Goal: Task Accomplishment & Management: Complete application form

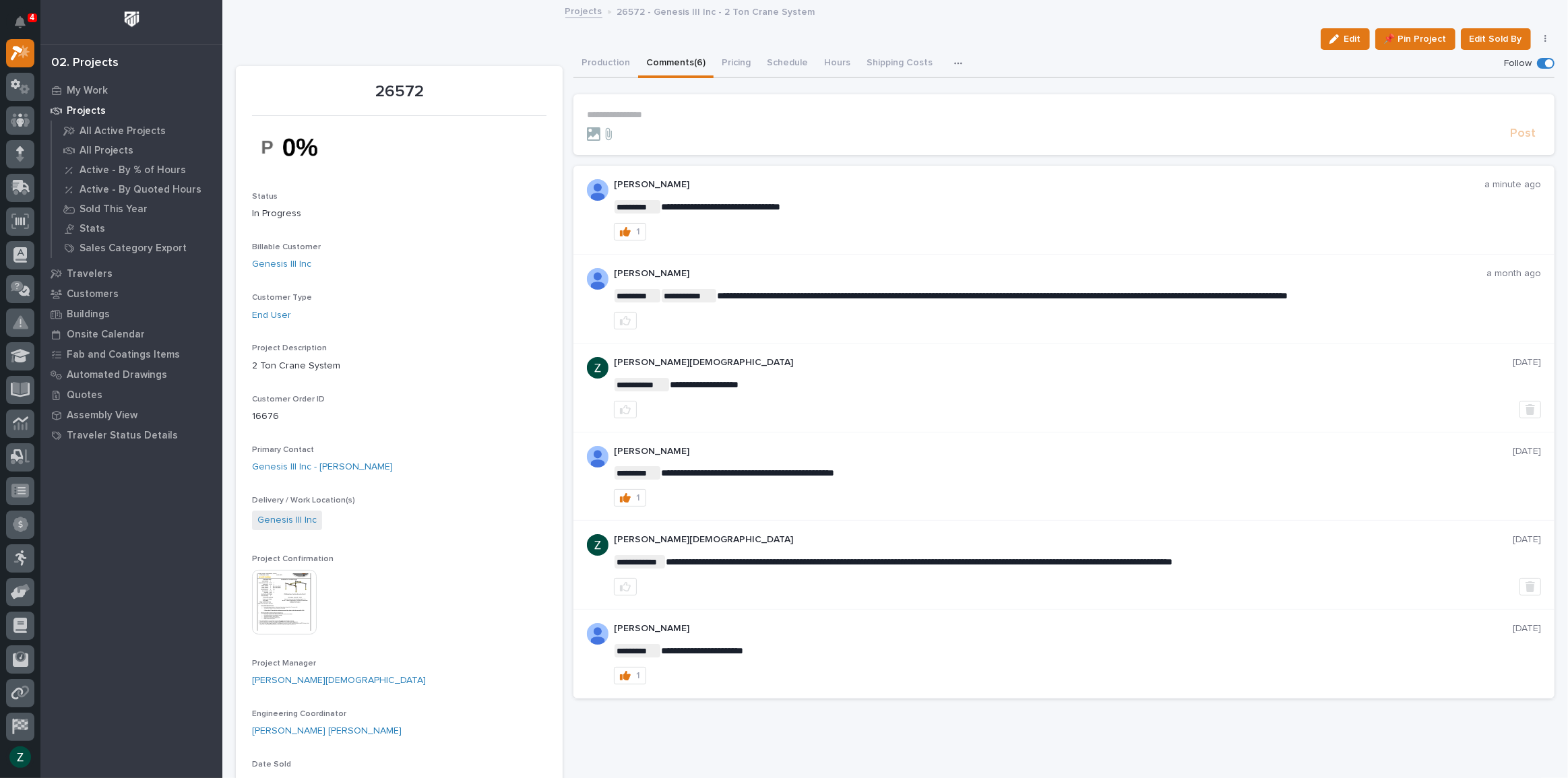
click at [640, 114] on p "**********" at bounding box center [1064, 114] width 954 height 12
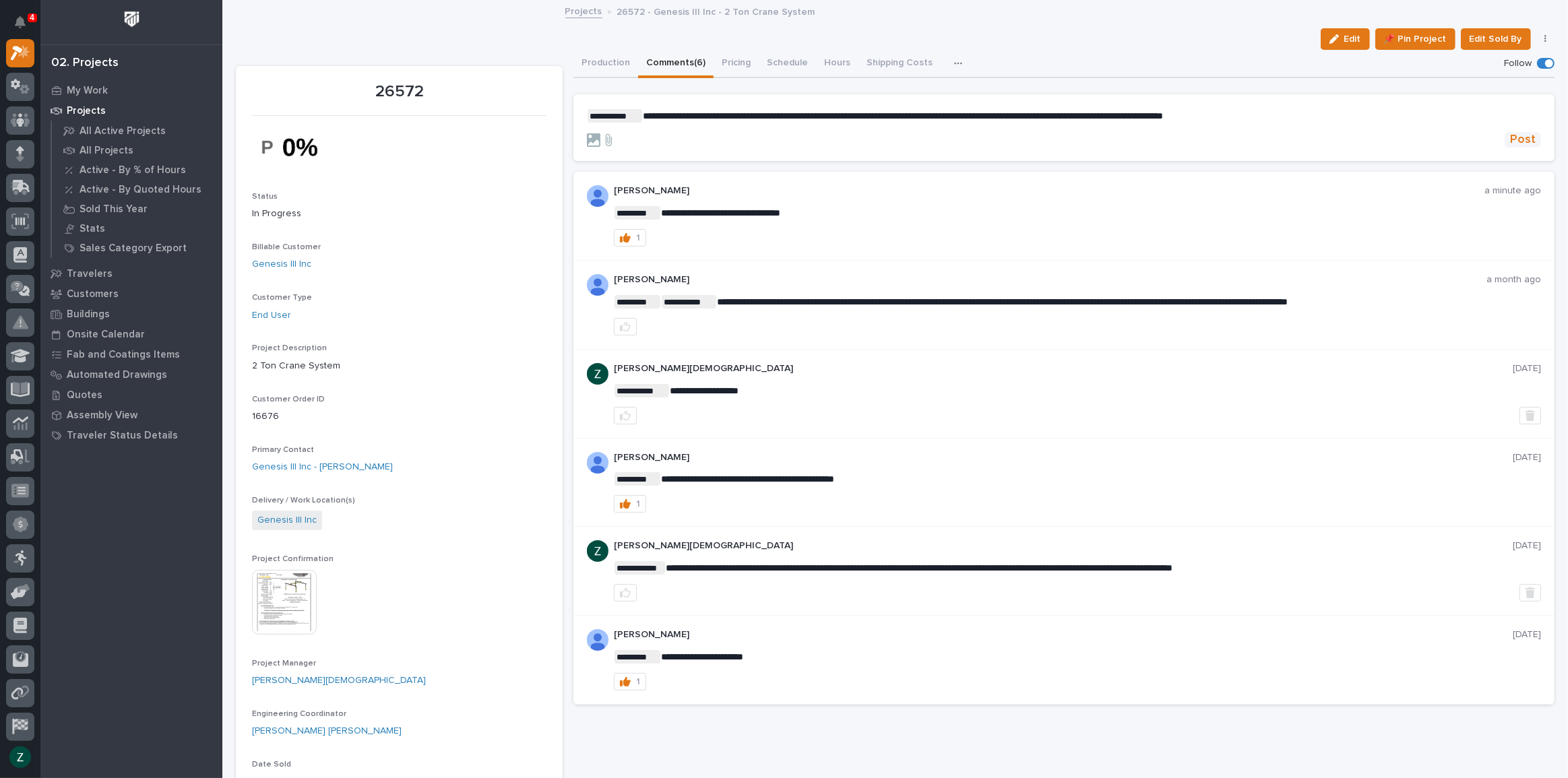
click at [1510, 135] on span "Post" at bounding box center [1523, 139] width 26 height 15
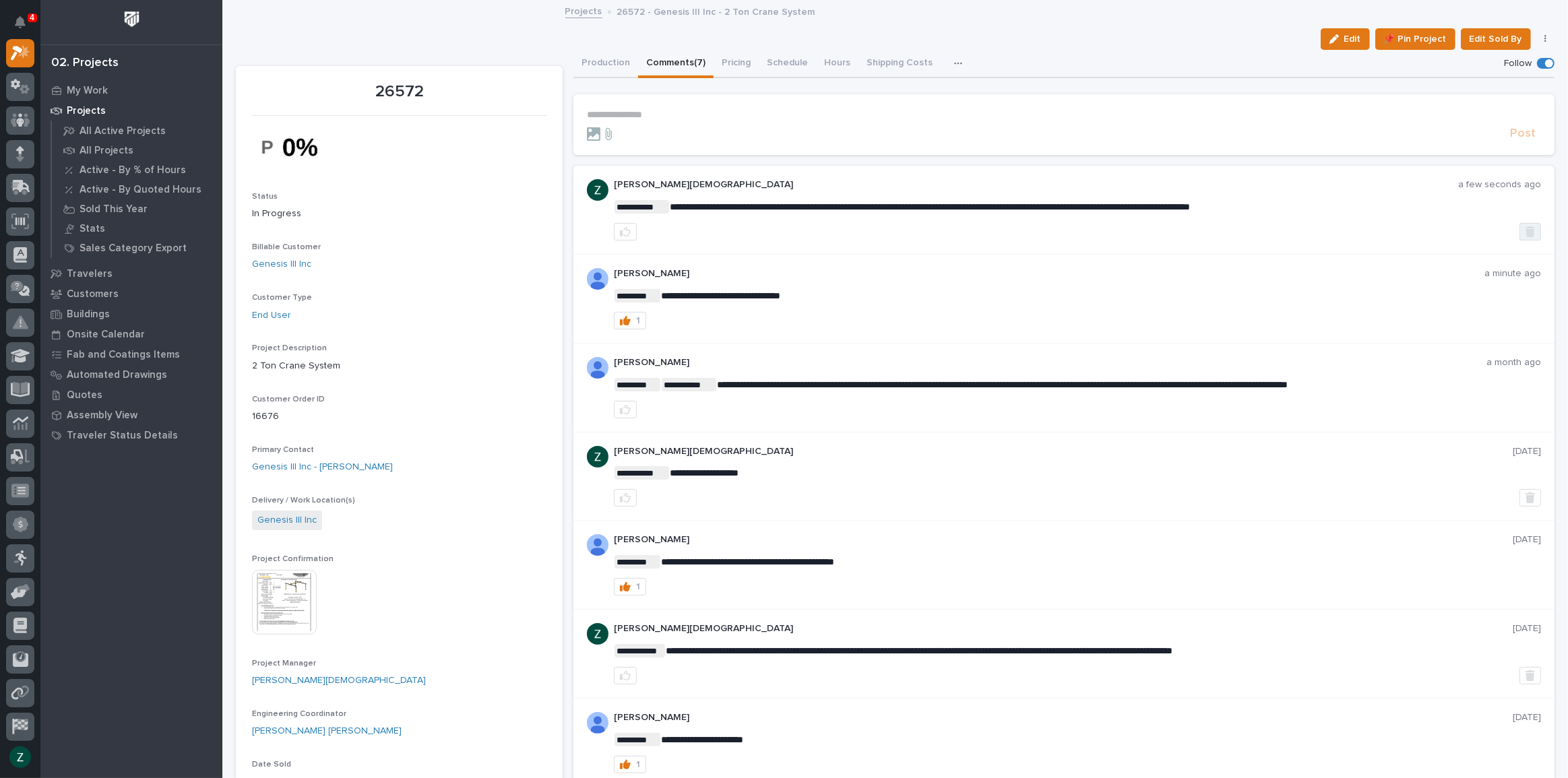
click at [1525, 231] on icon "button" at bounding box center [1530, 232] width 10 height 11
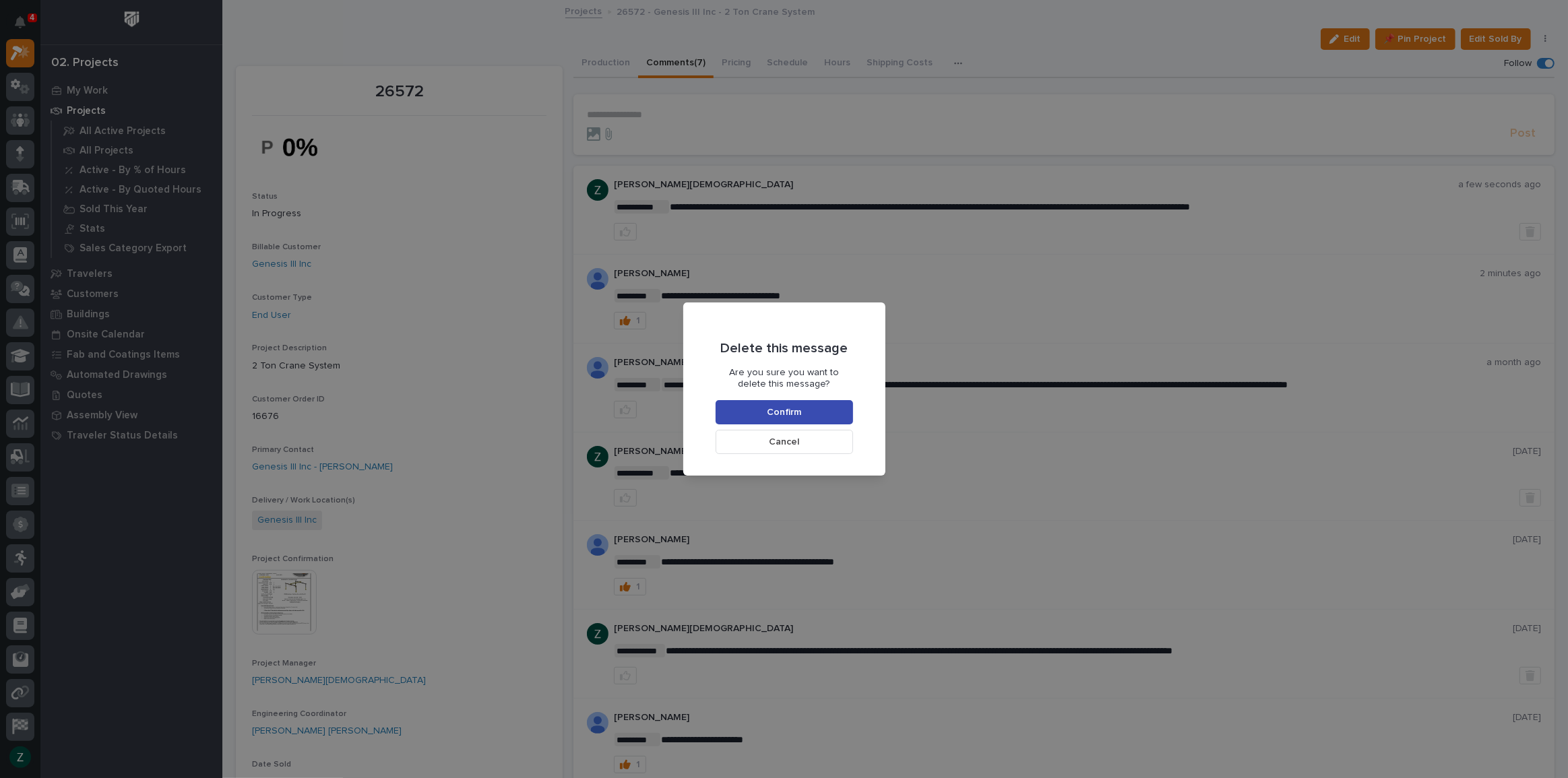
click at [825, 416] on button "Confirm" at bounding box center [784, 412] width 137 height 24
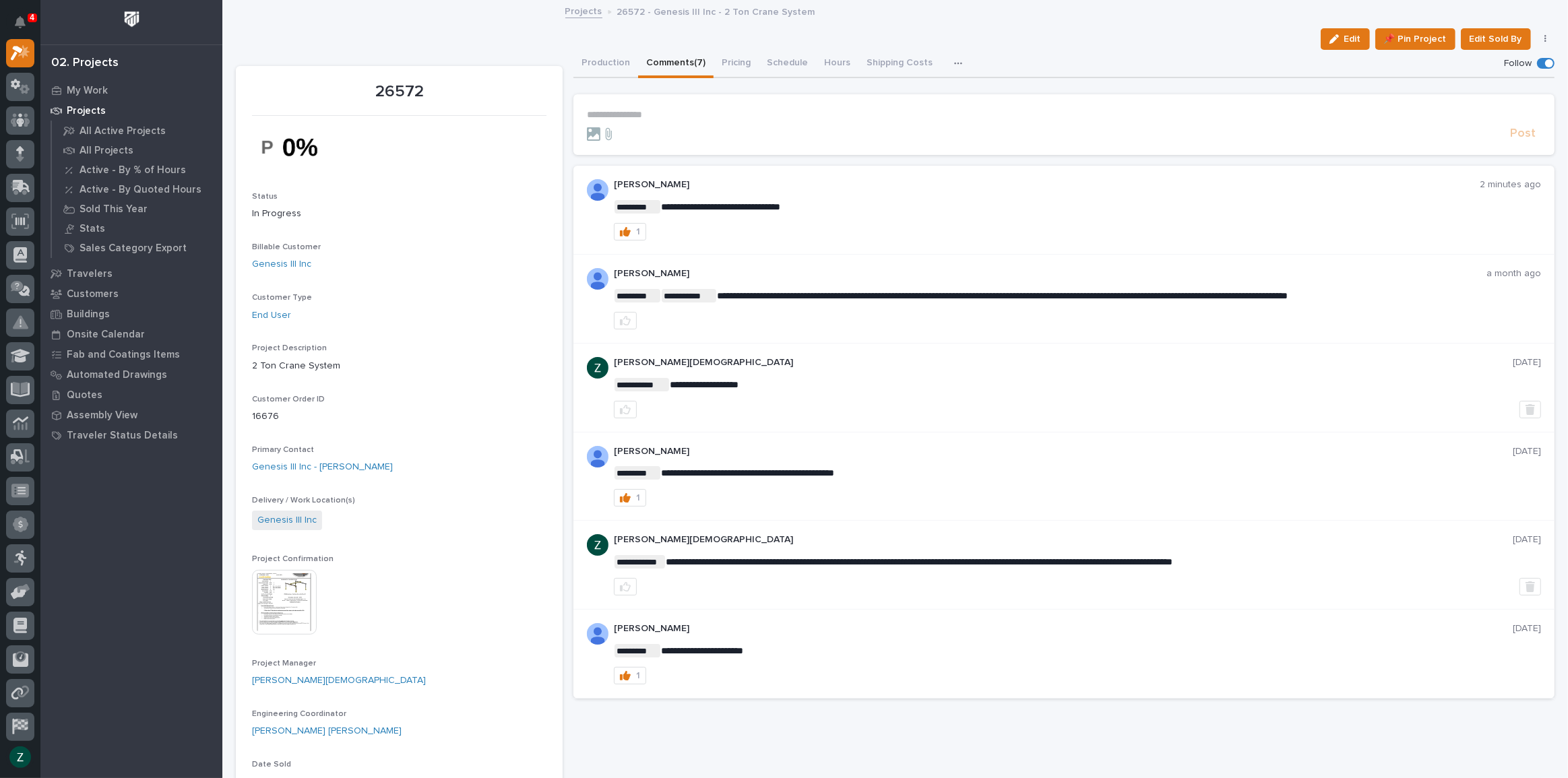
click at [652, 117] on p "**********" at bounding box center [1064, 114] width 954 height 12
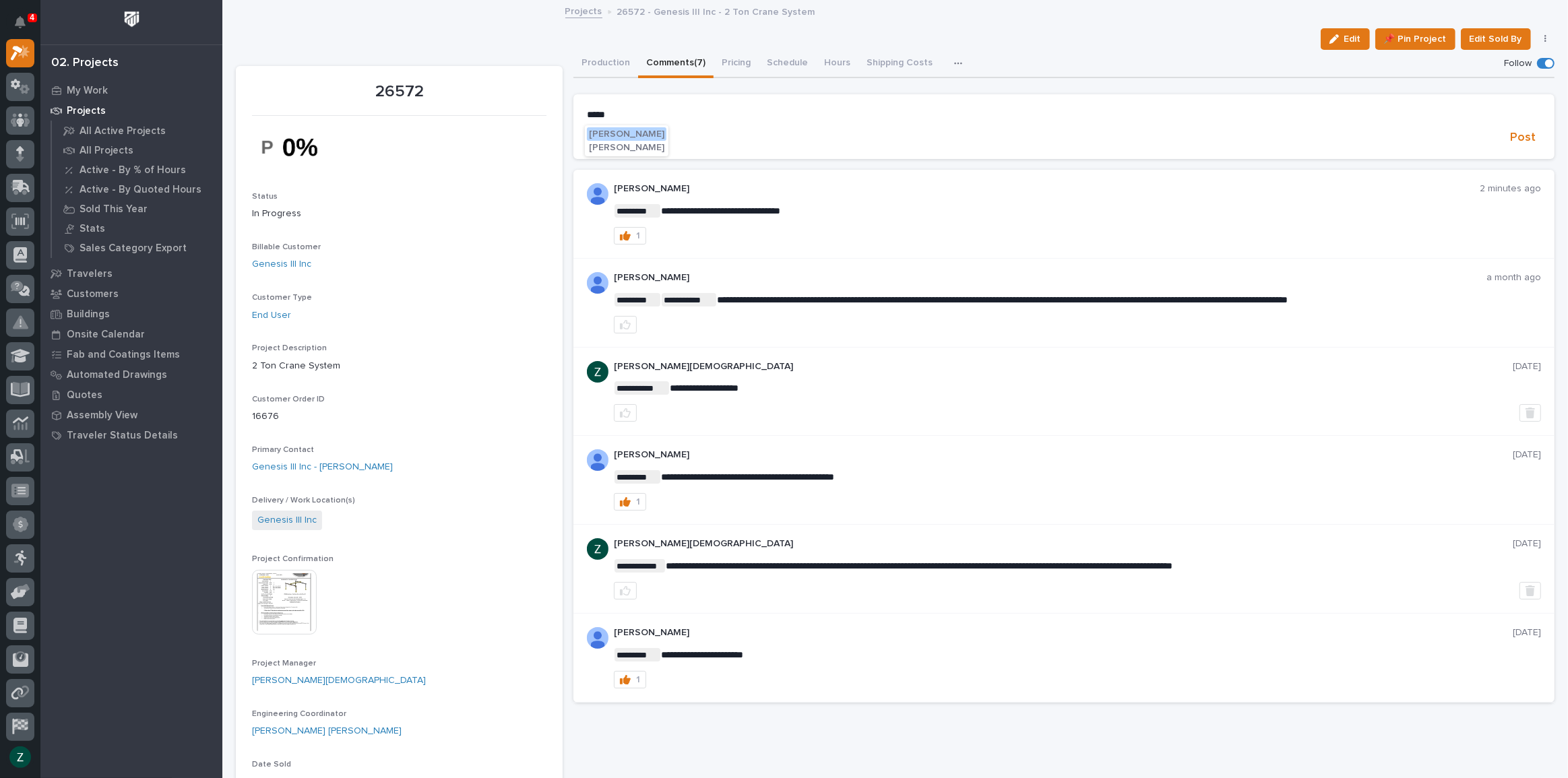
click at [611, 137] on span "[PERSON_NAME]" at bounding box center [626, 134] width 76 height 10
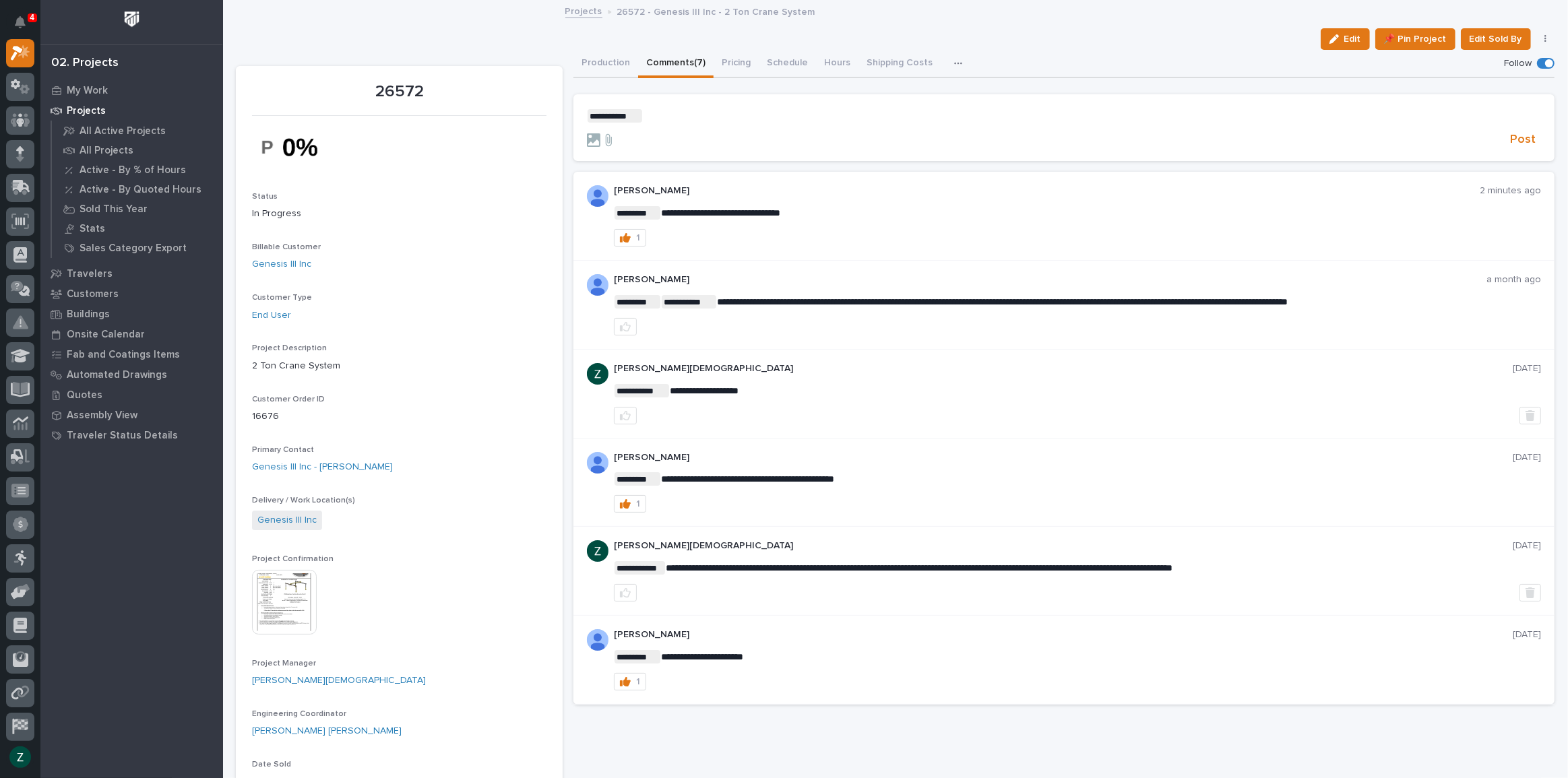
click at [706, 113] on p "**********" at bounding box center [1064, 115] width 954 height 13
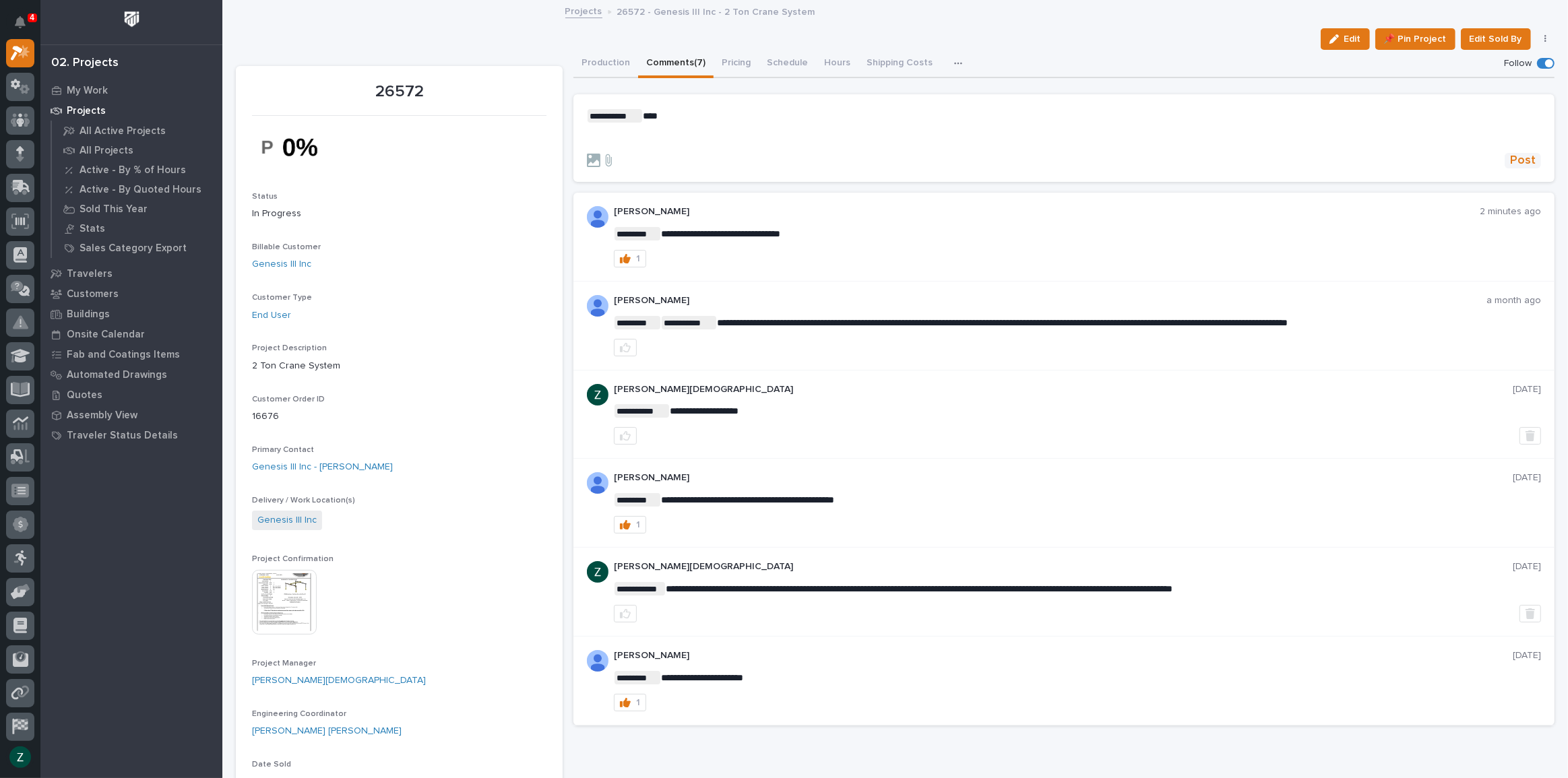
click at [1517, 162] on span "Post" at bounding box center [1523, 160] width 26 height 15
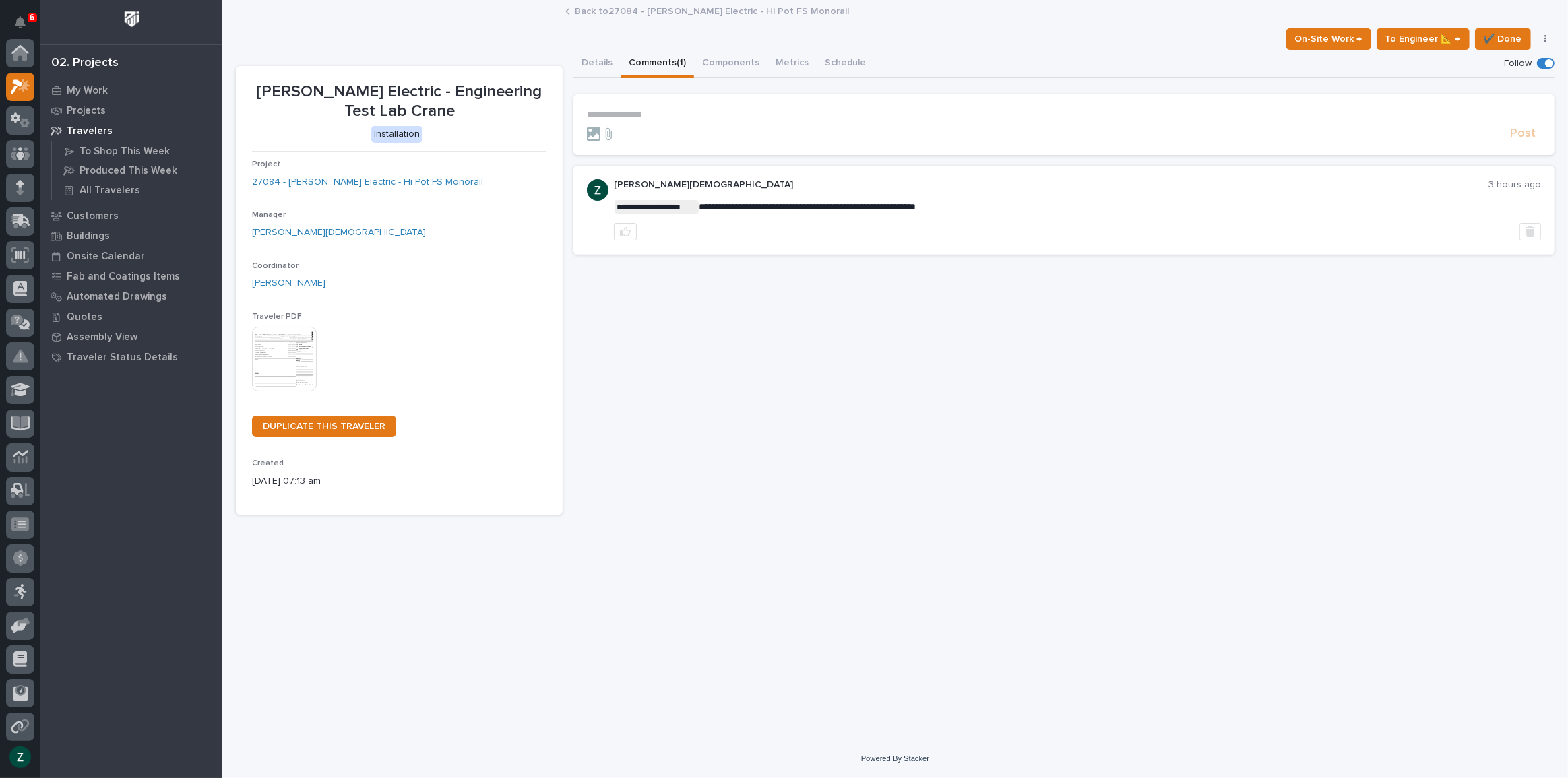
scroll to position [34, 0]
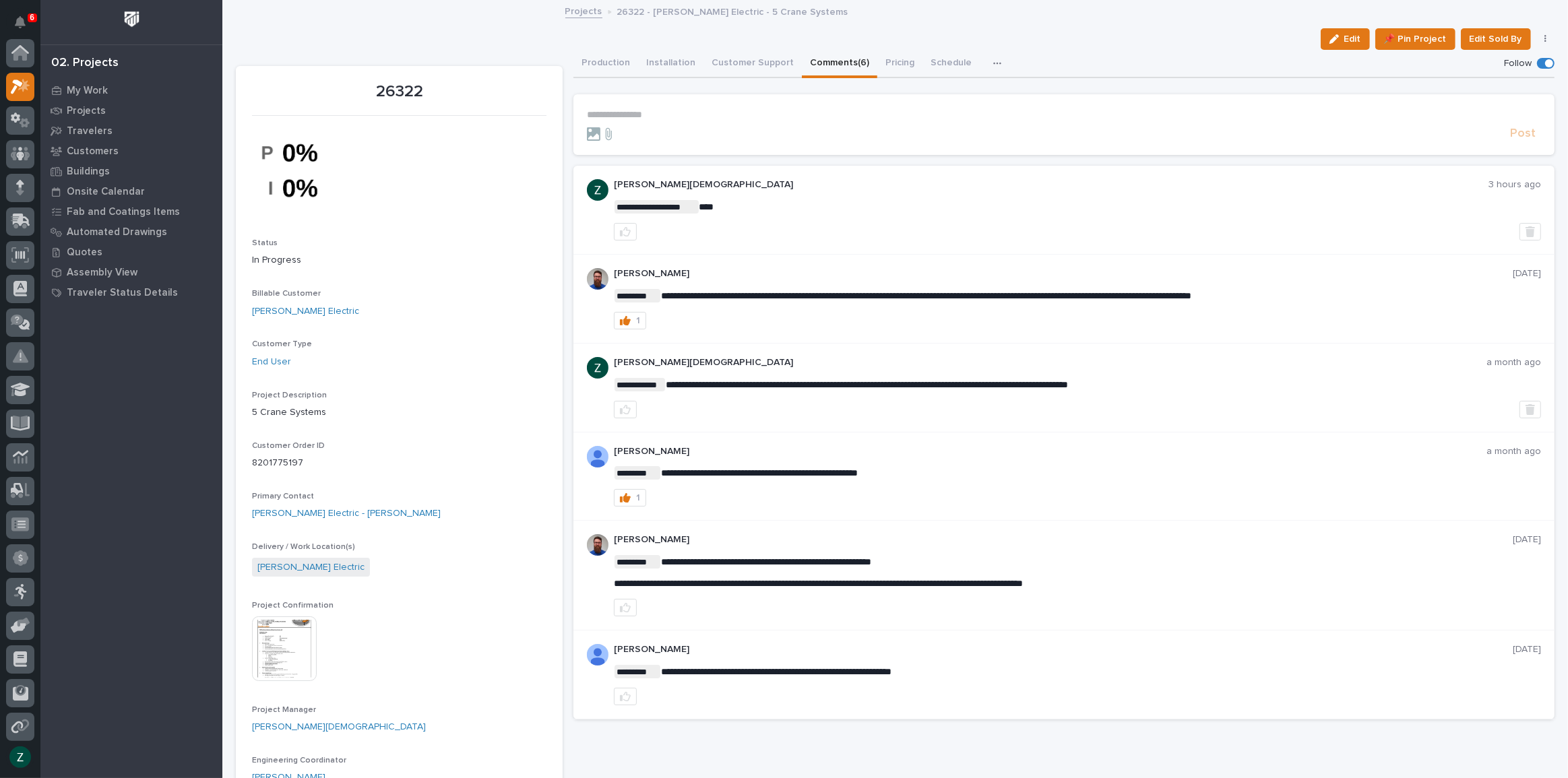
scroll to position [34, 0]
click at [97, 87] on p "My Work" at bounding box center [87, 91] width 41 height 12
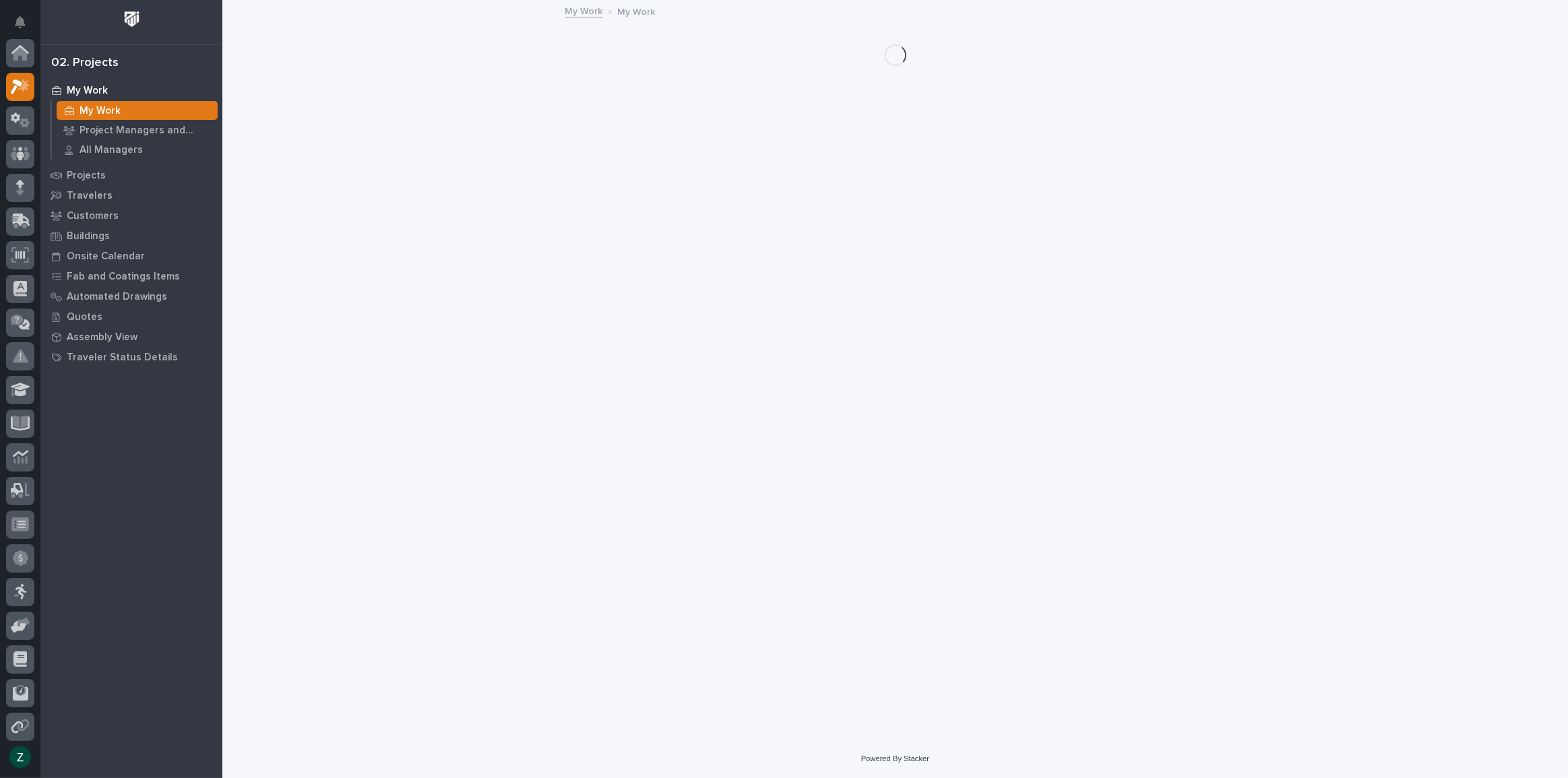
scroll to position [34, 0]
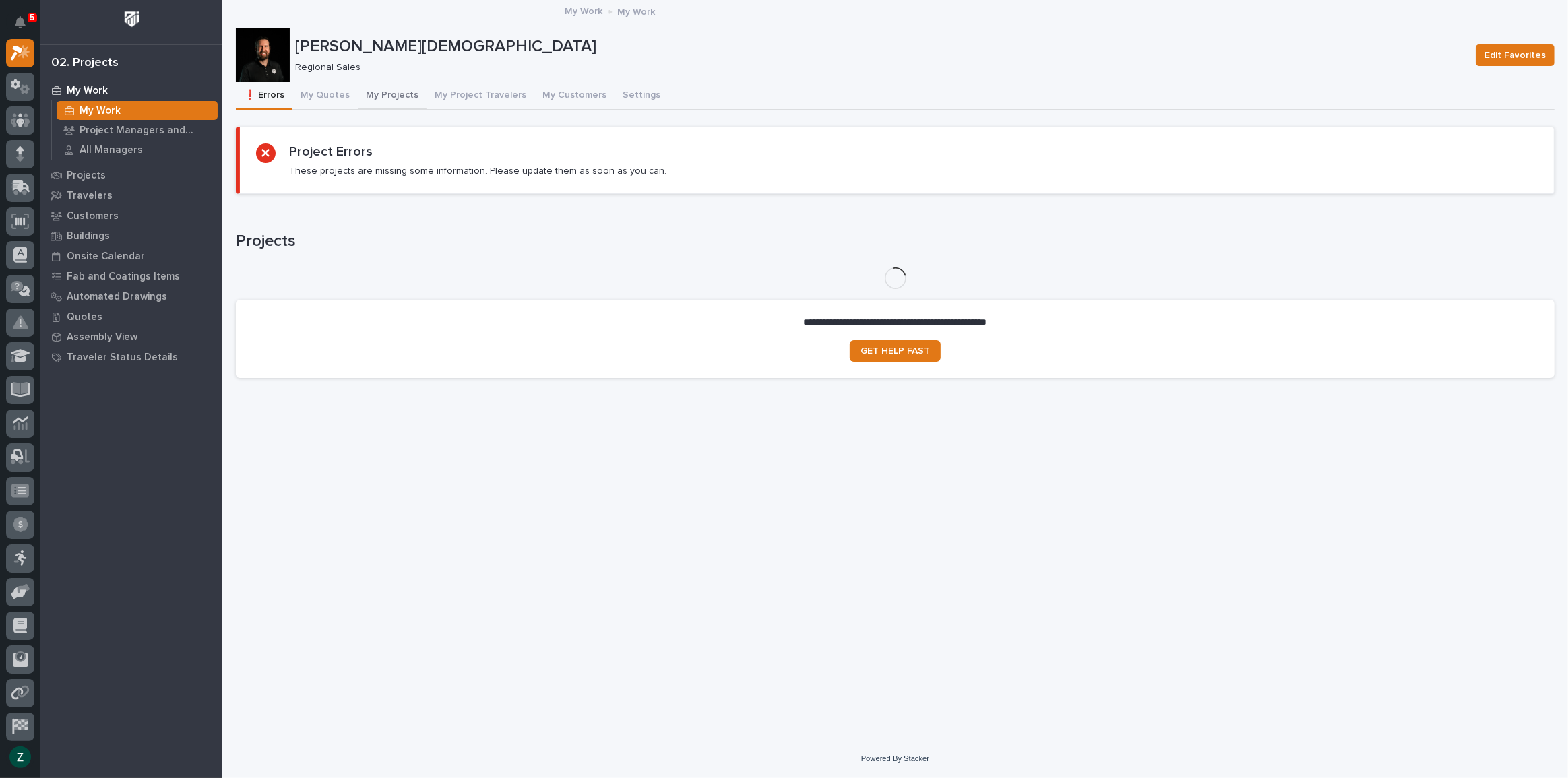
click at [379, 98] on button "My Projects" at bounding box center [392, 96] width 69 height 29
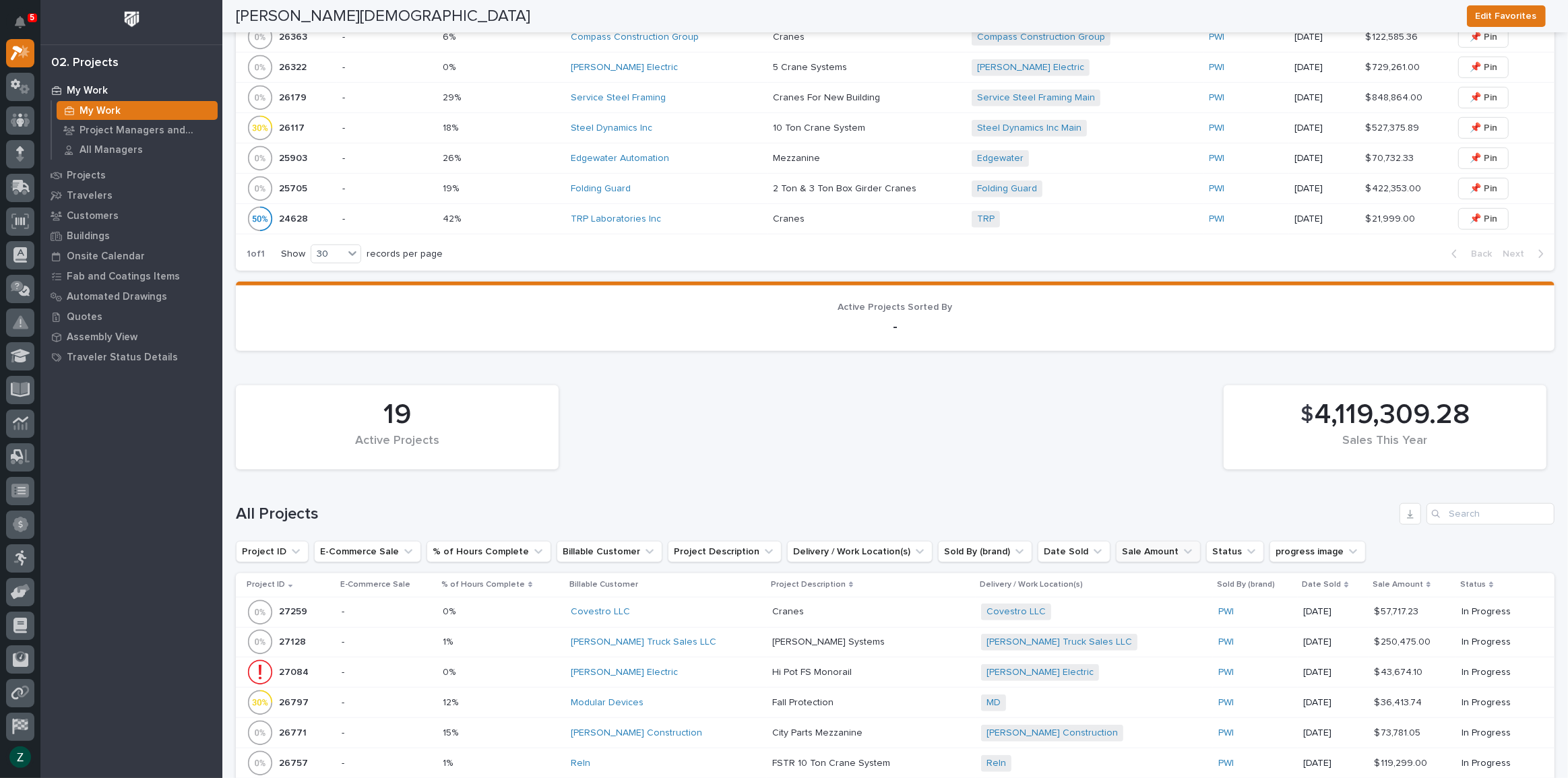
scroll to position [1348, 0]
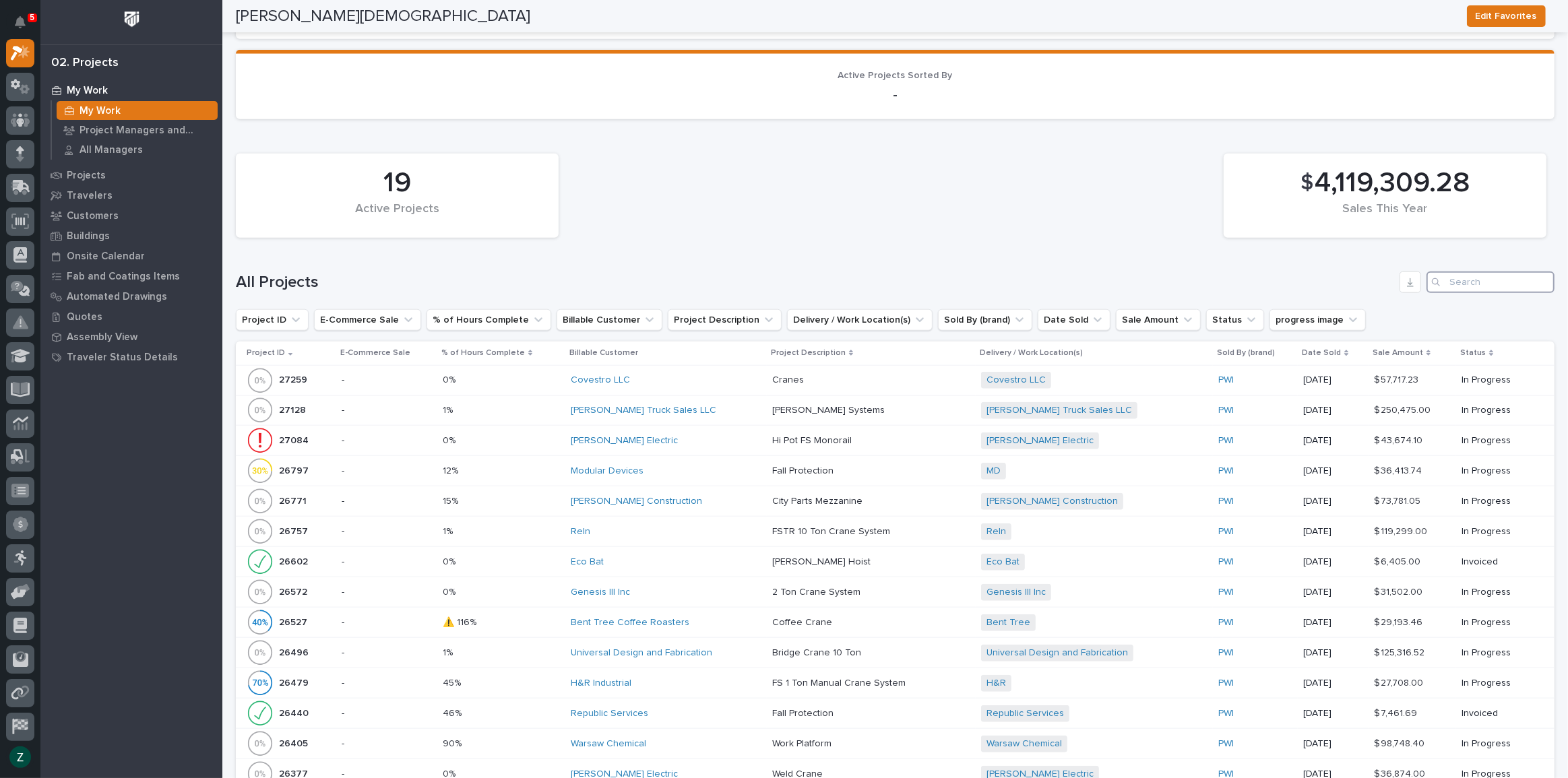
click at [1475, 279] on input "Search" at bounding box center [1490, 282] width 128 height 21
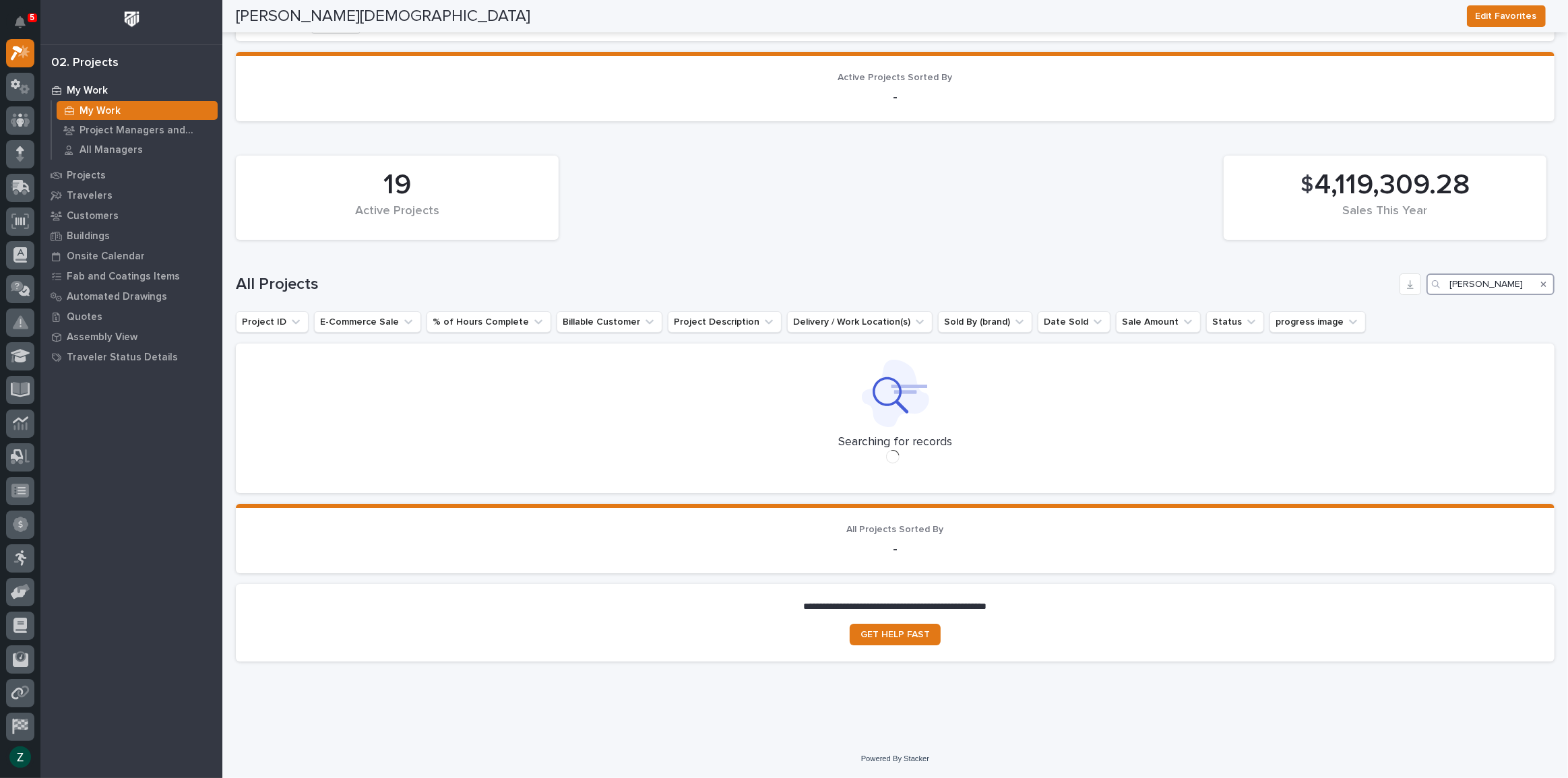
scroll to position [939, 0]
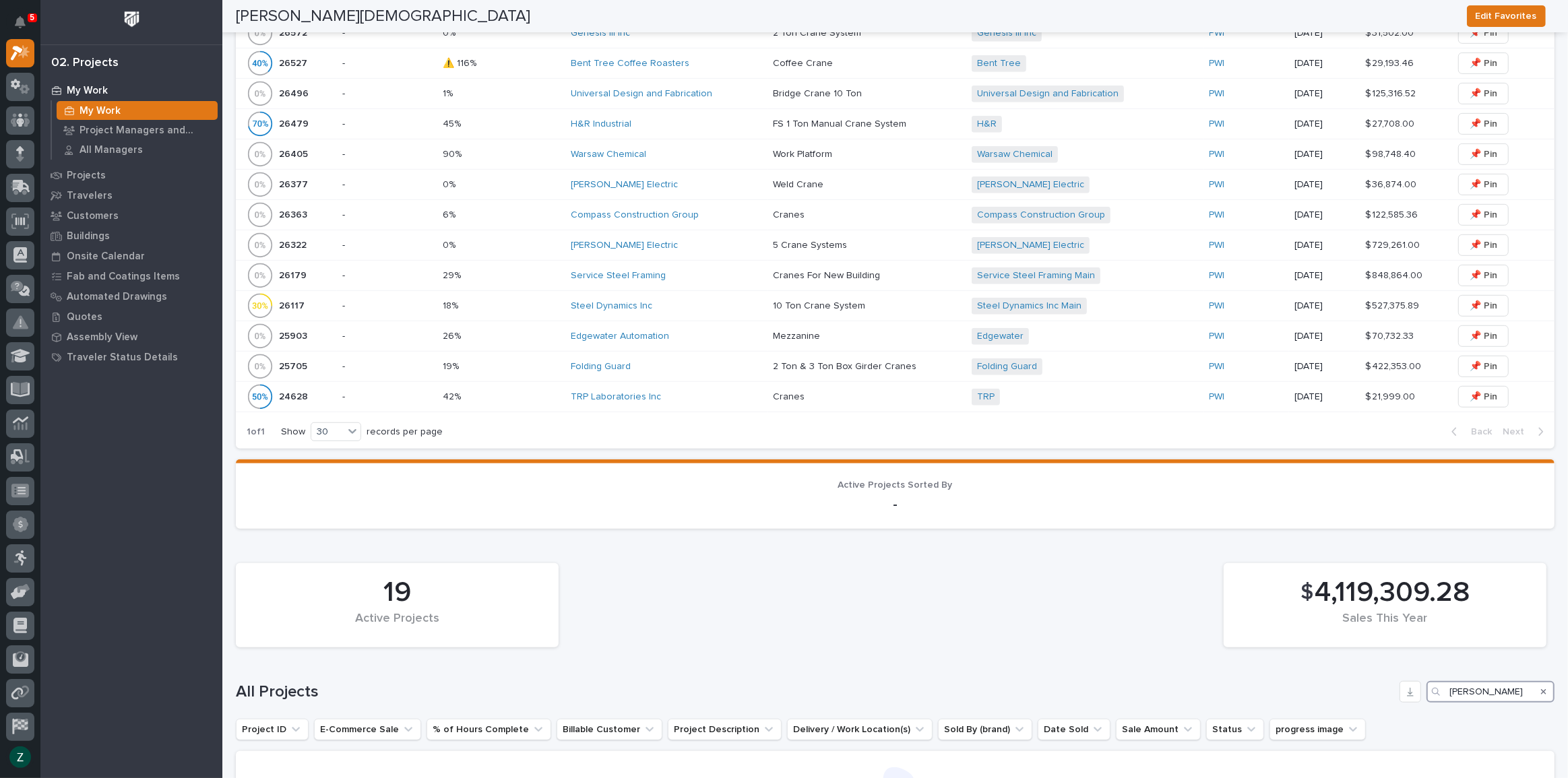
type input "[PERSON_NAME]"
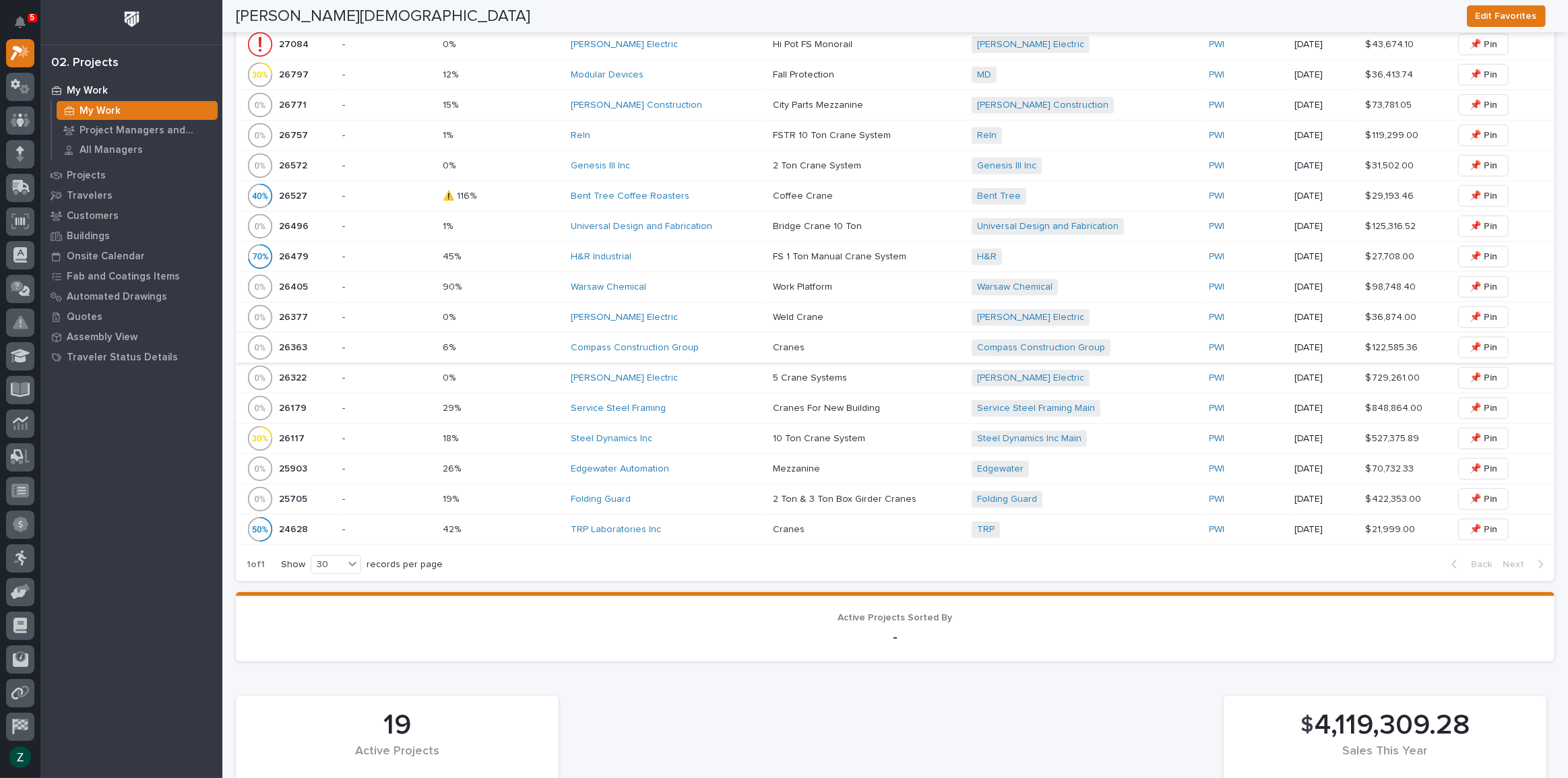
scroll to position [575, 0]
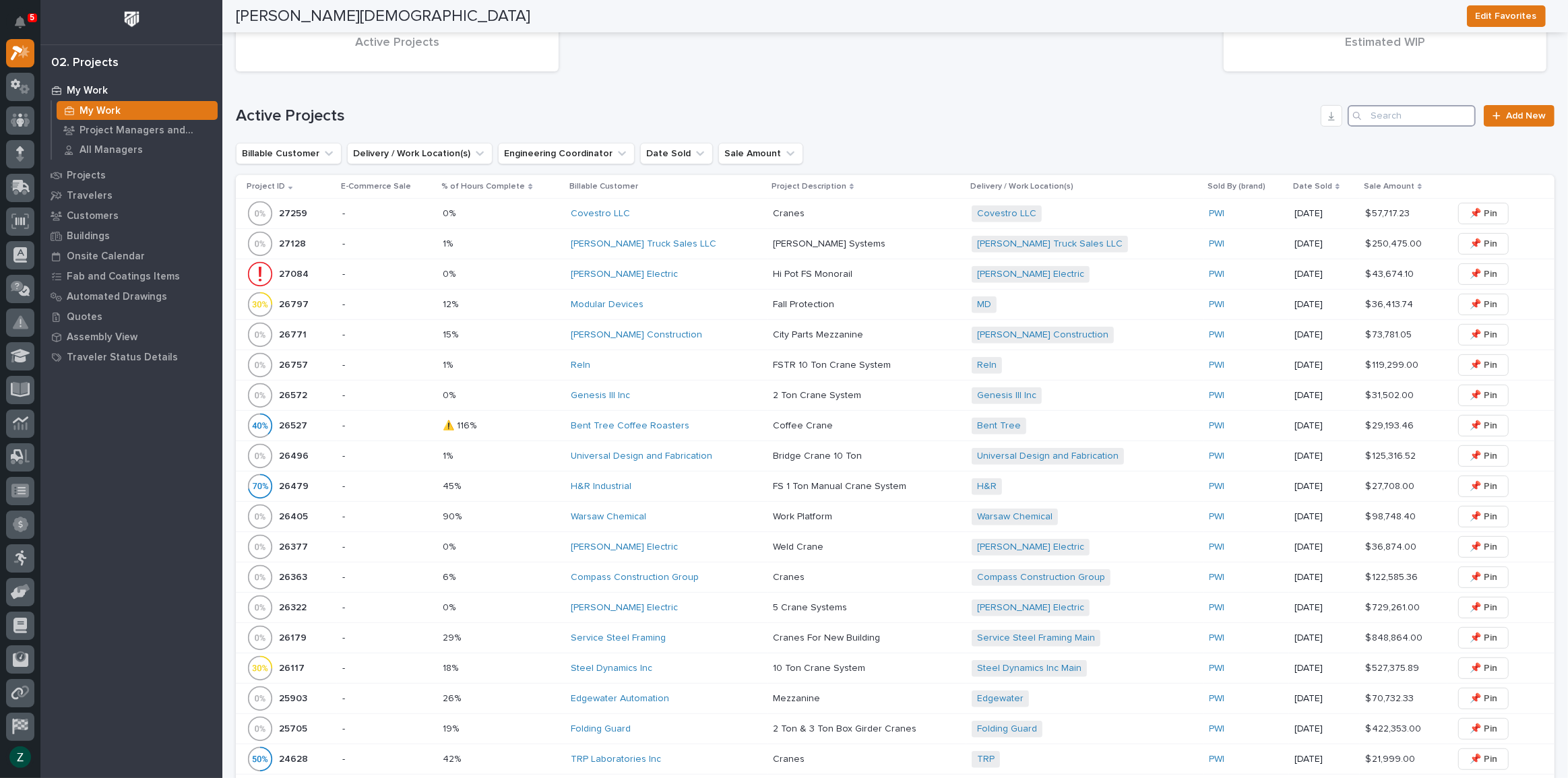
click at [1415, 114] on input "Search" at bounding box center [1412, 116] width 128 height 21
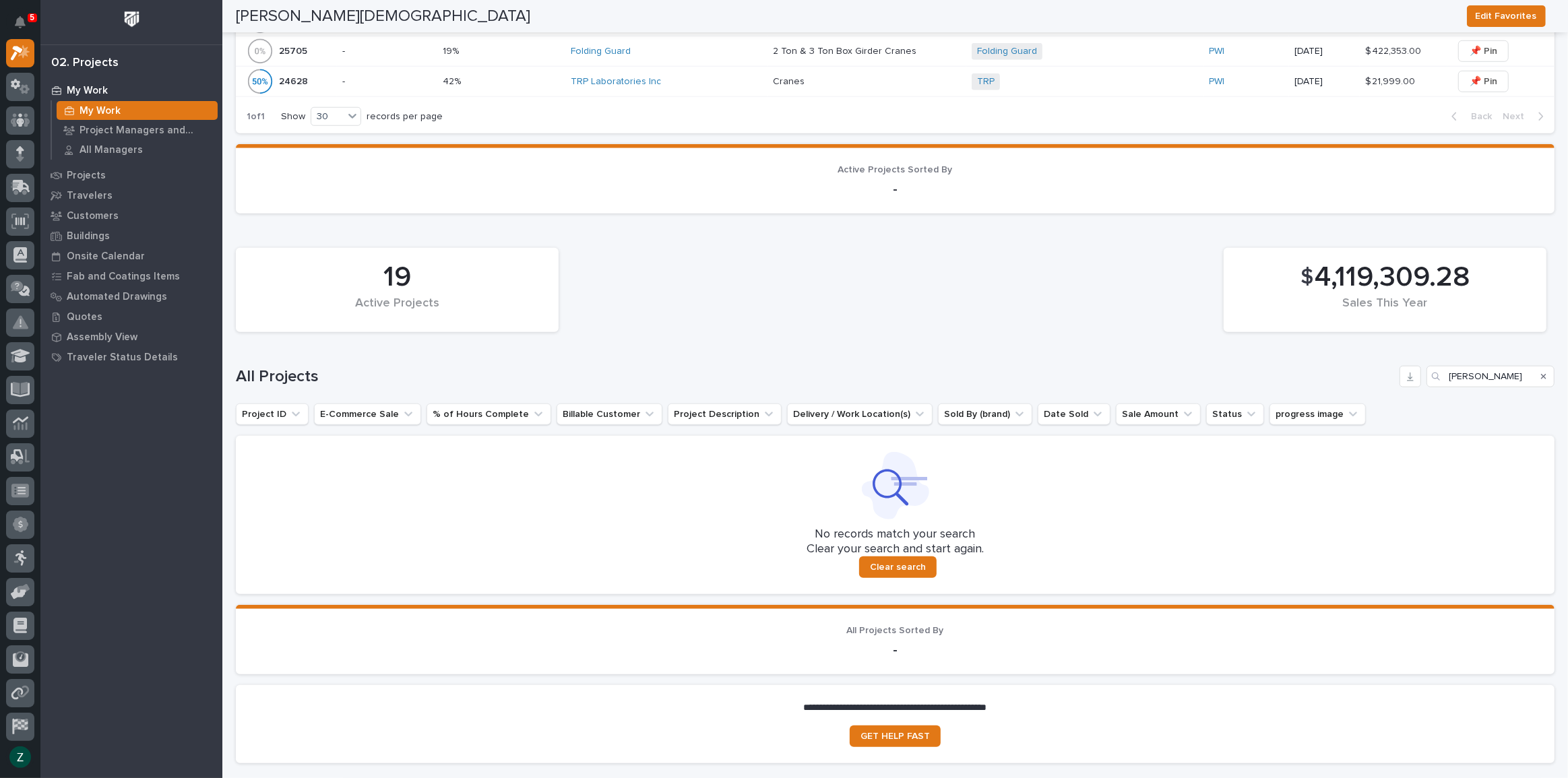
scroll to position [1351, 0]
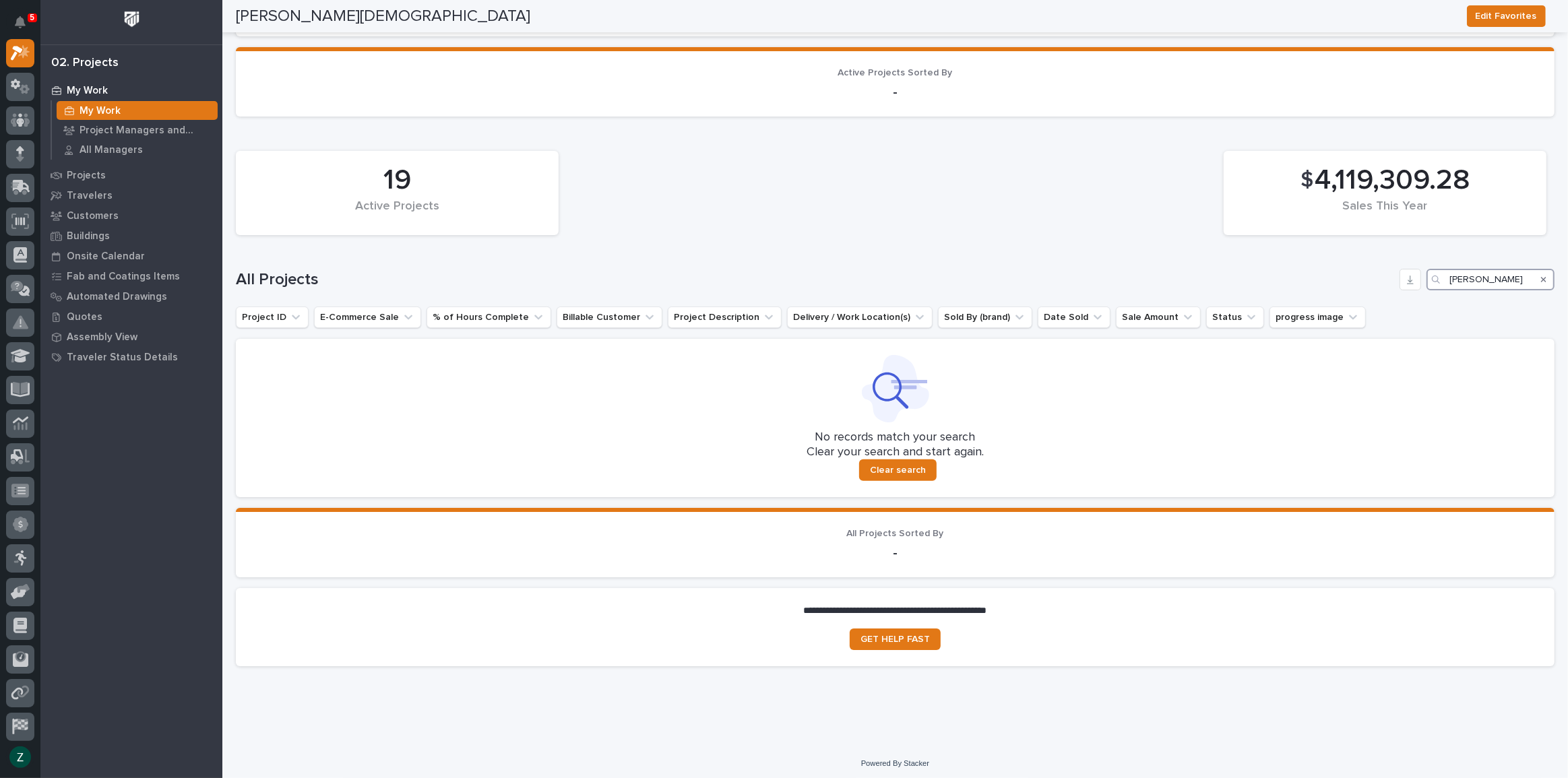
click at [1469, 276] on input "[PERSON_NAME]" at bounding box center [1490, 279] width 128 height 21
click at [1541, 276] on icon "Search" at bounding box center [1544, 279] width 5 height 8
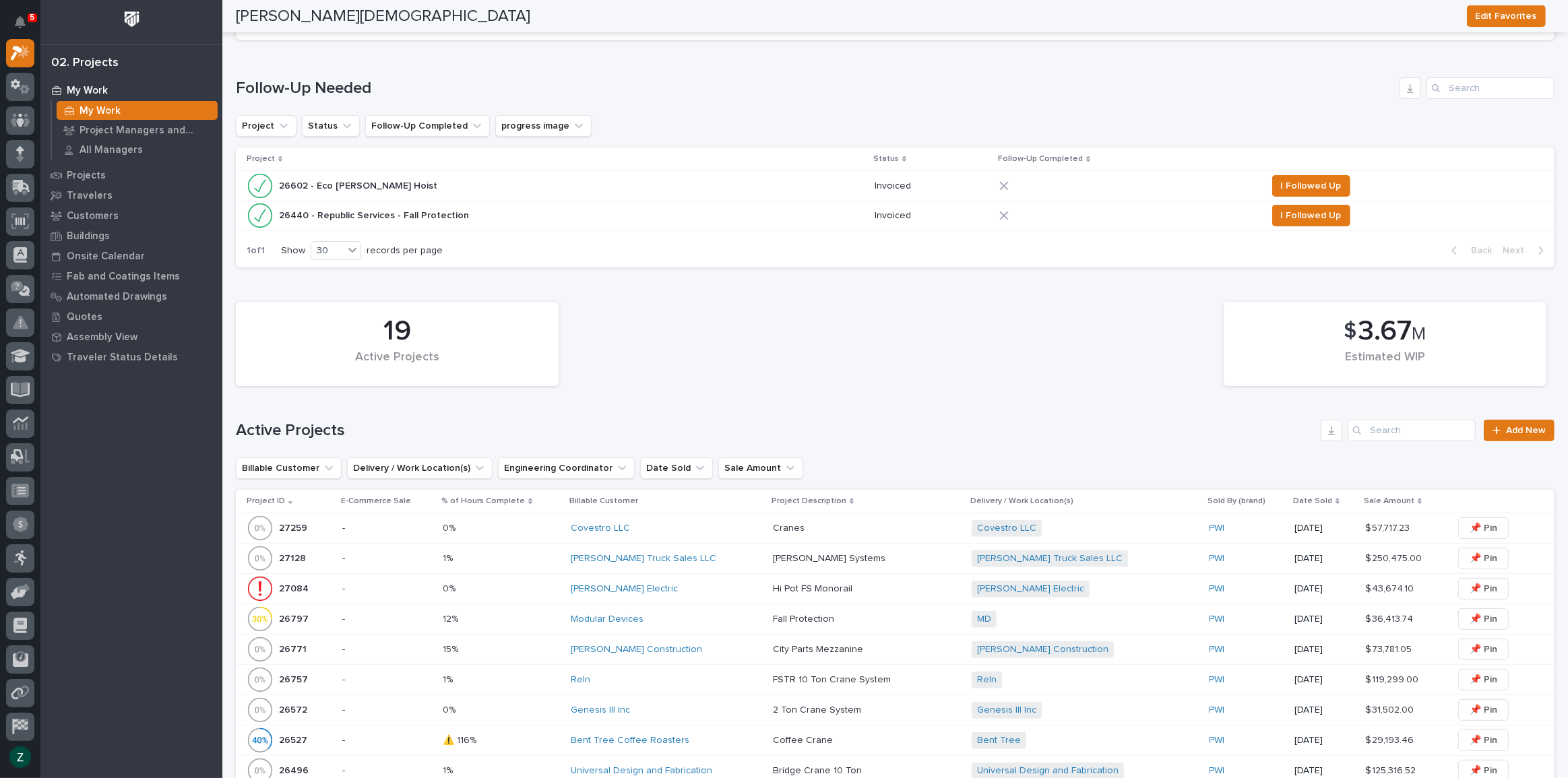
scroll to position [0, 0]
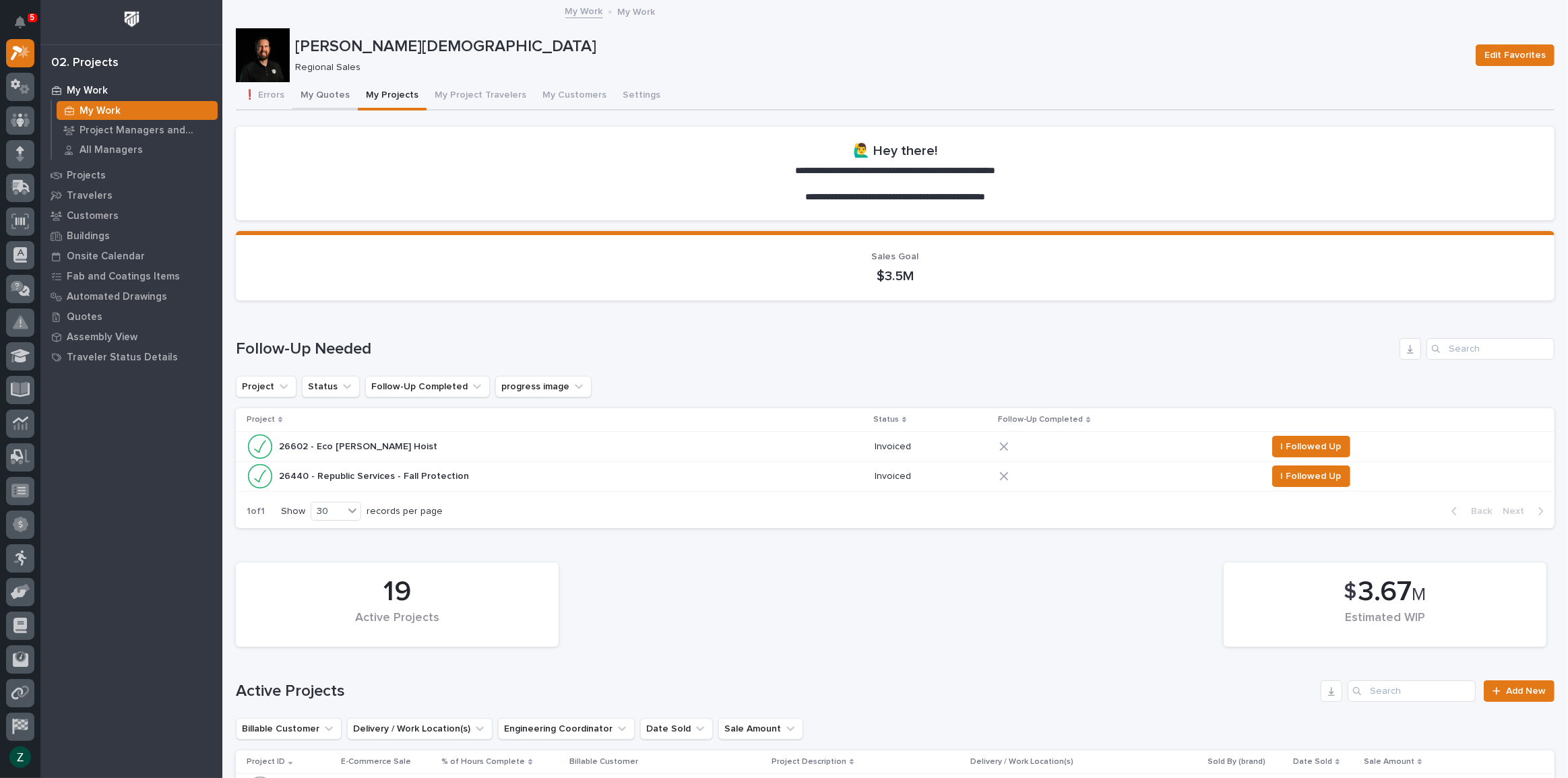
drag, startPoint x: 302, startPoint y: 80, endPoint x: 307, endPoint y: 87, distance: 8.6
click at [308, 88] on button "My Quotes" at bounding box center [325, 96] width 65 height 29
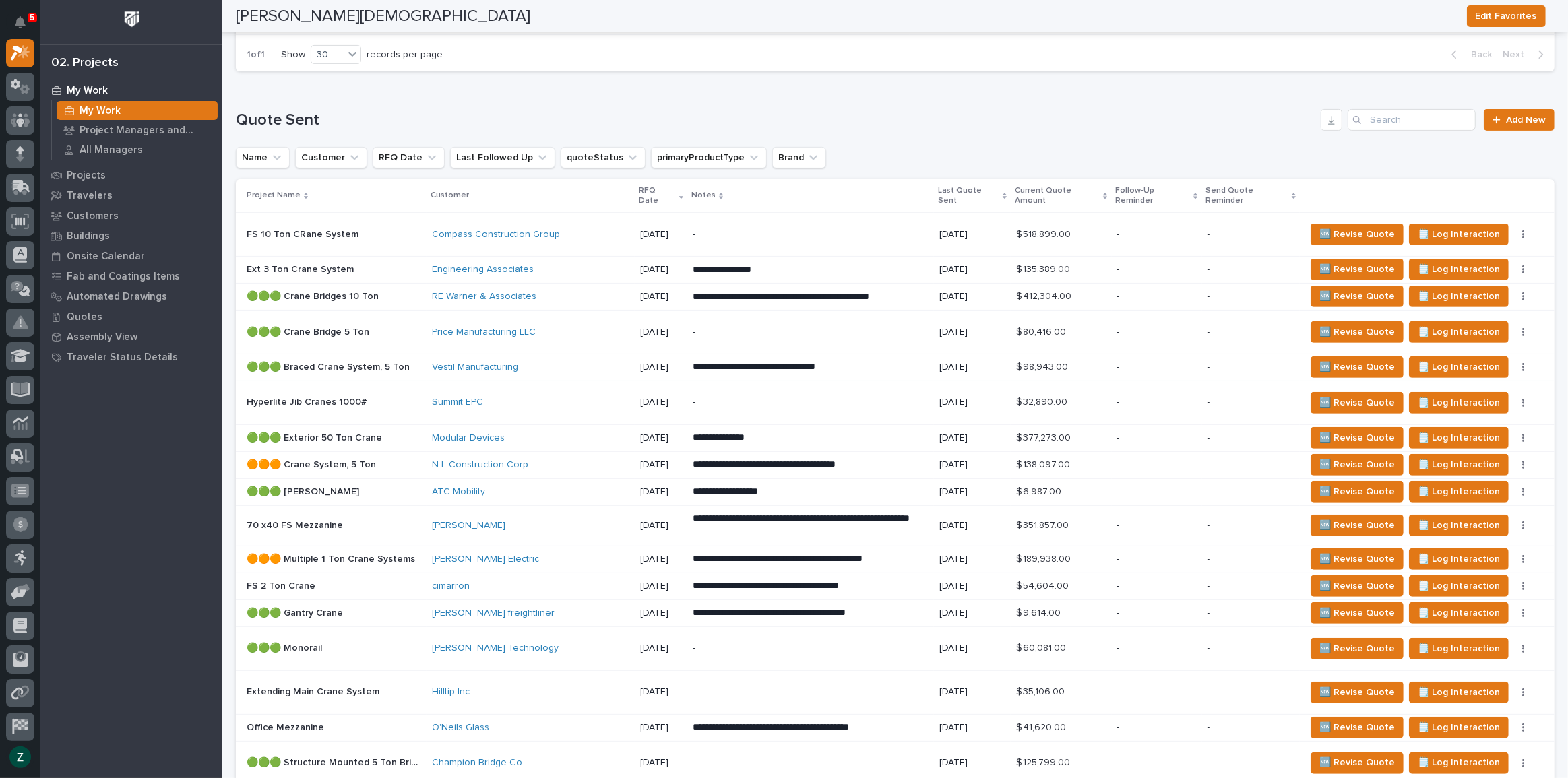
scroll to position [306, 0]
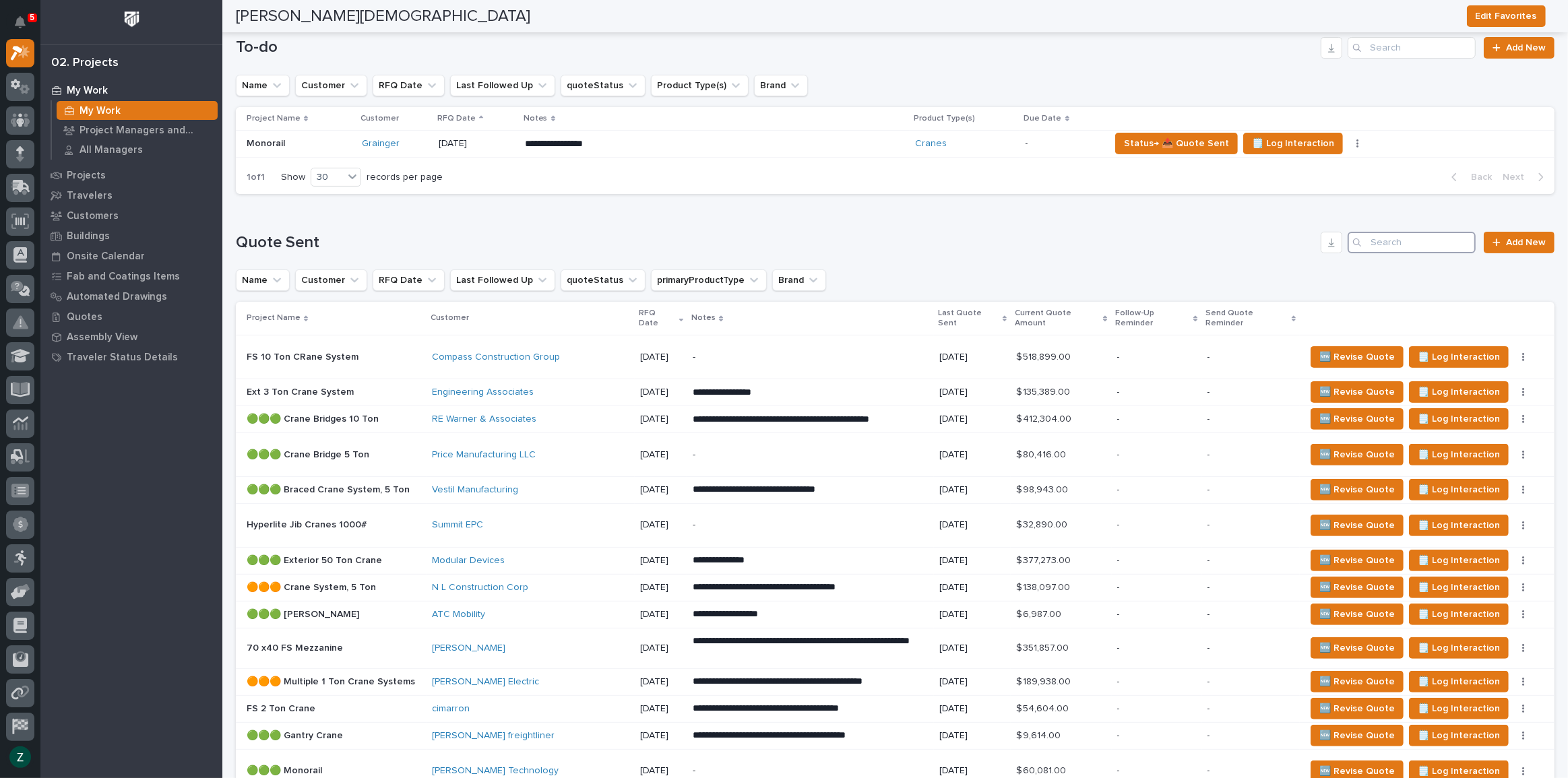
click at [1390, 241] on input "Search" at bounding box center [1412, 243] width 128 height 21
type input "[PERSON_NAME]"
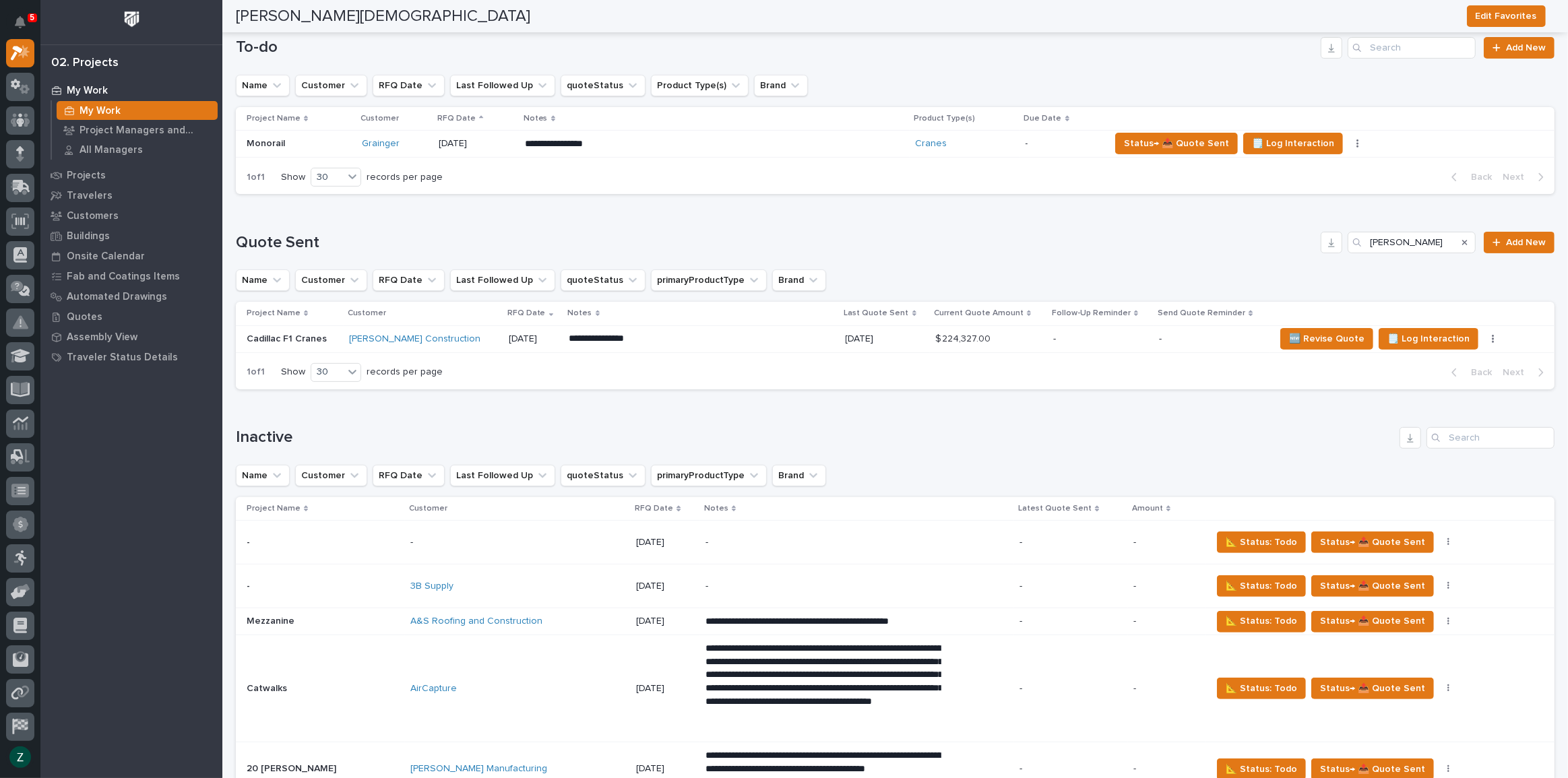
click at [742, 344] on div "**********" at bounding box center [702, 338] width 266 height 24
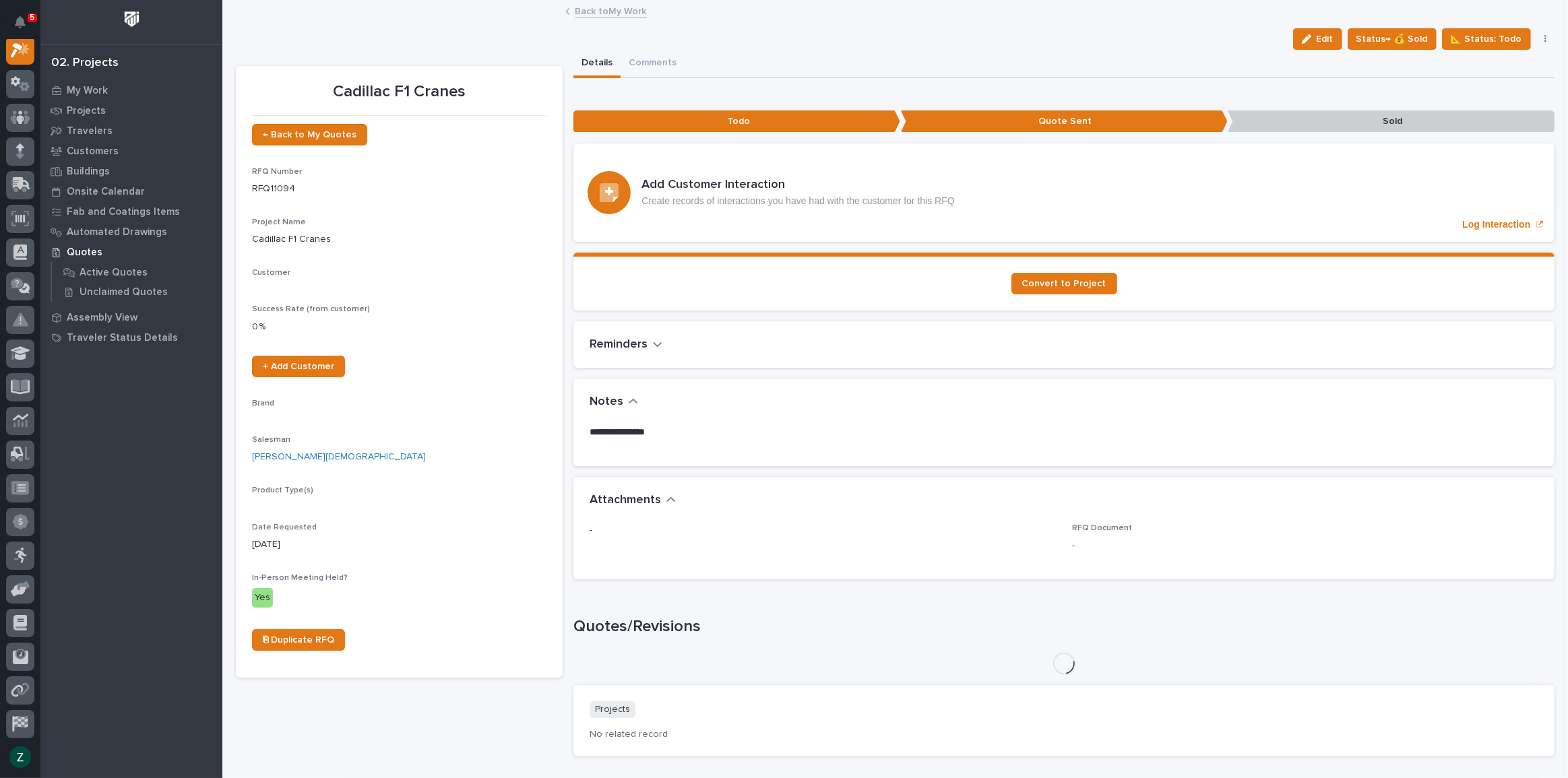
scroll to position [34, 0]
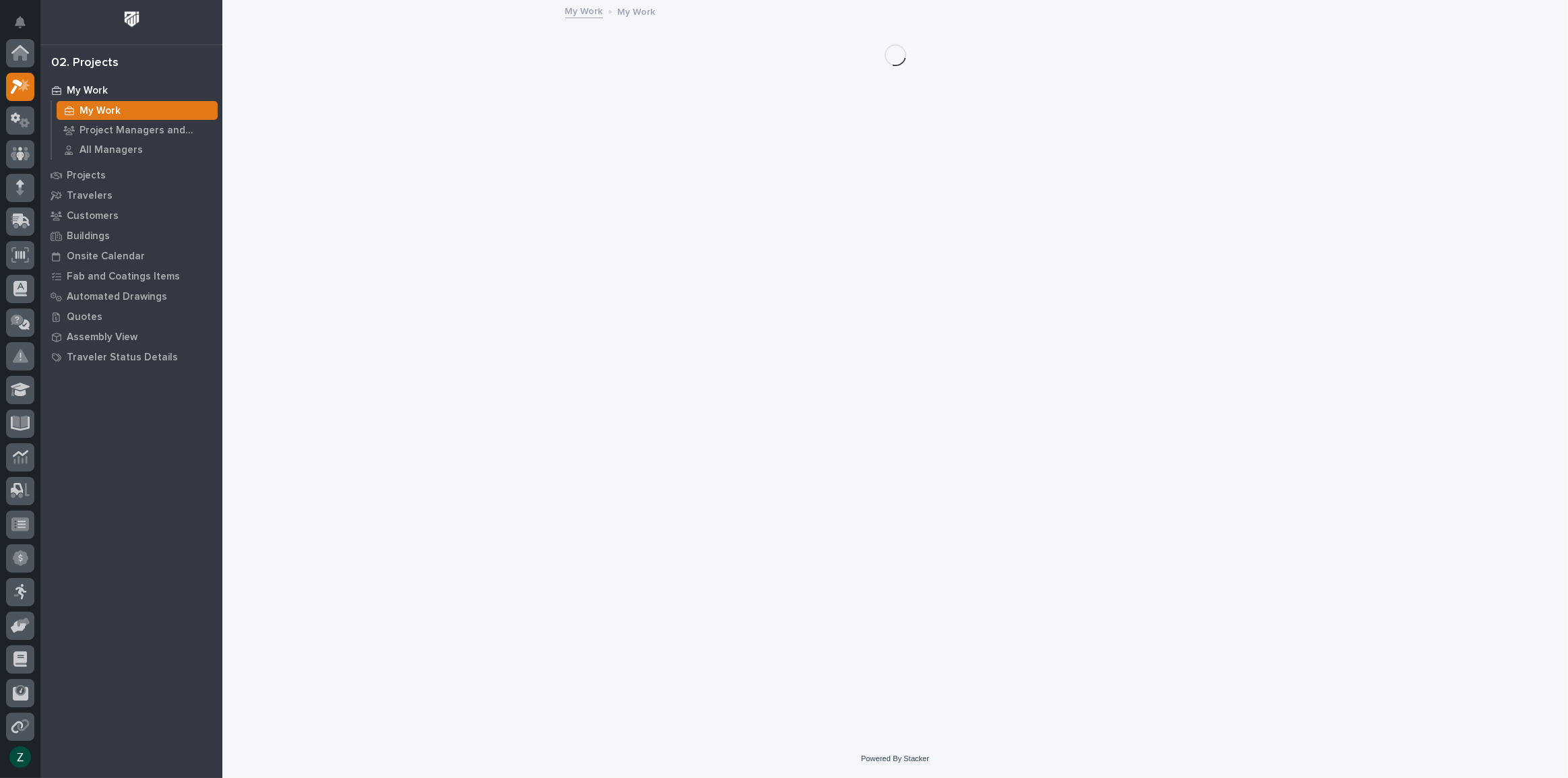
scroll to position [37, 0]
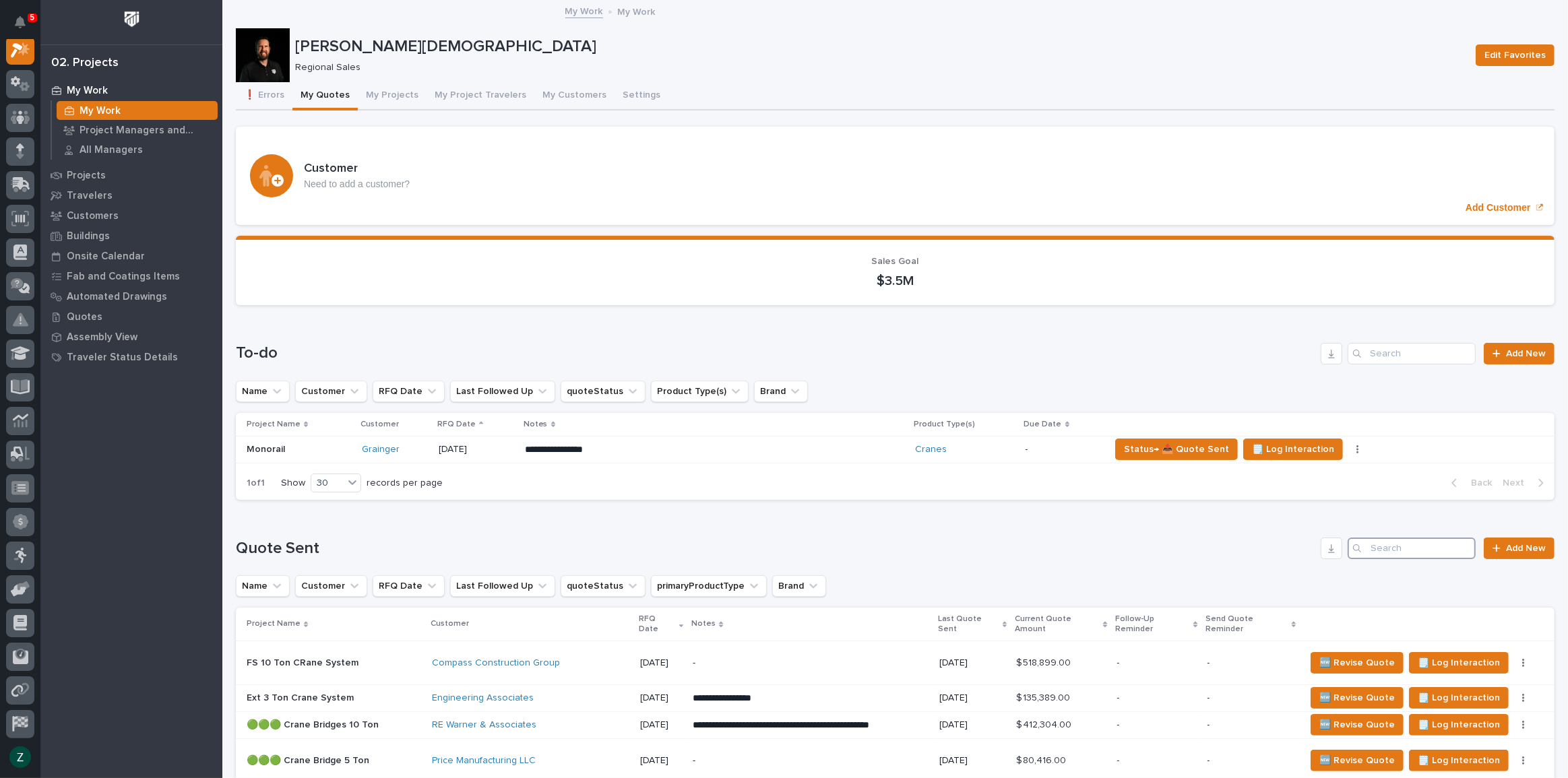
click at [1383, 540] on input "Search" at bounding box center [1412, 549] width 128 height 21
type input "[PERSON_NAME]"
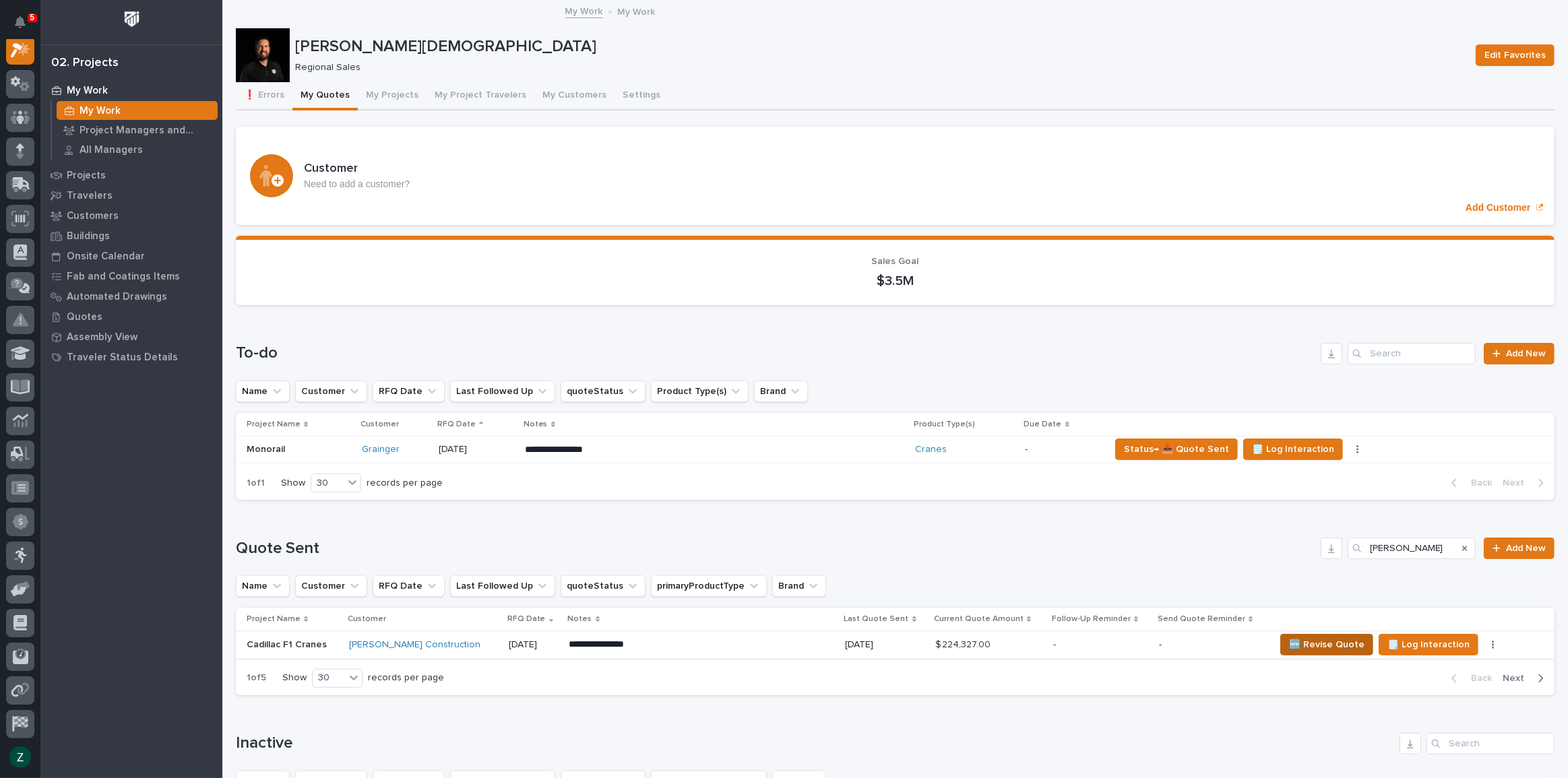
click at [1308, 643] on span "🆕 Revise Quote" at bounding box center [1326, 645] width 76 height 16
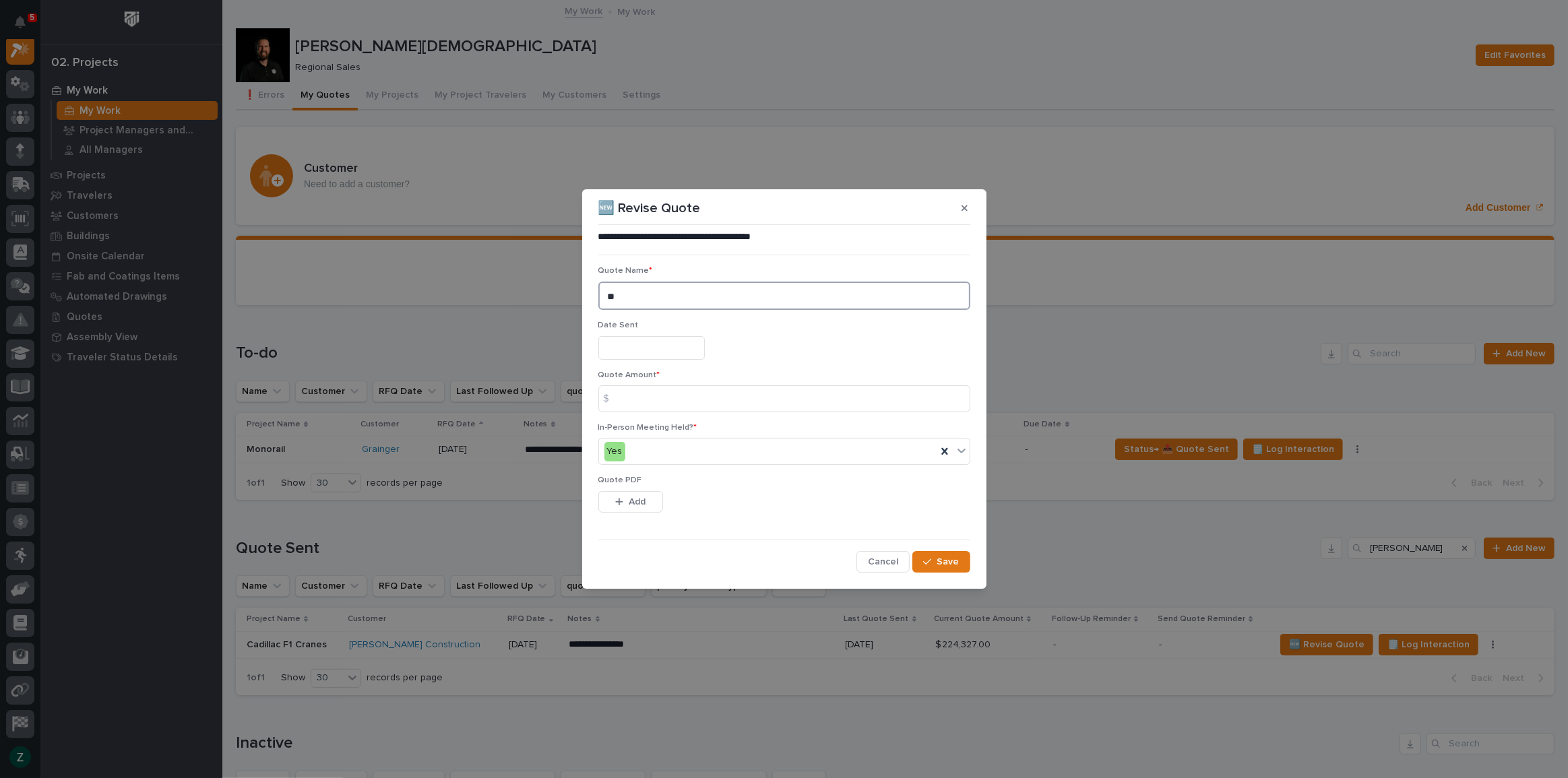
click at [637, 300] on textarea "**" at bounding box center [784, 296] width 372 height 29
type textarea "*"
type textarea "**"
click at [632, 351] on input "text" at bounding box center [651, 348] width 106 height 23
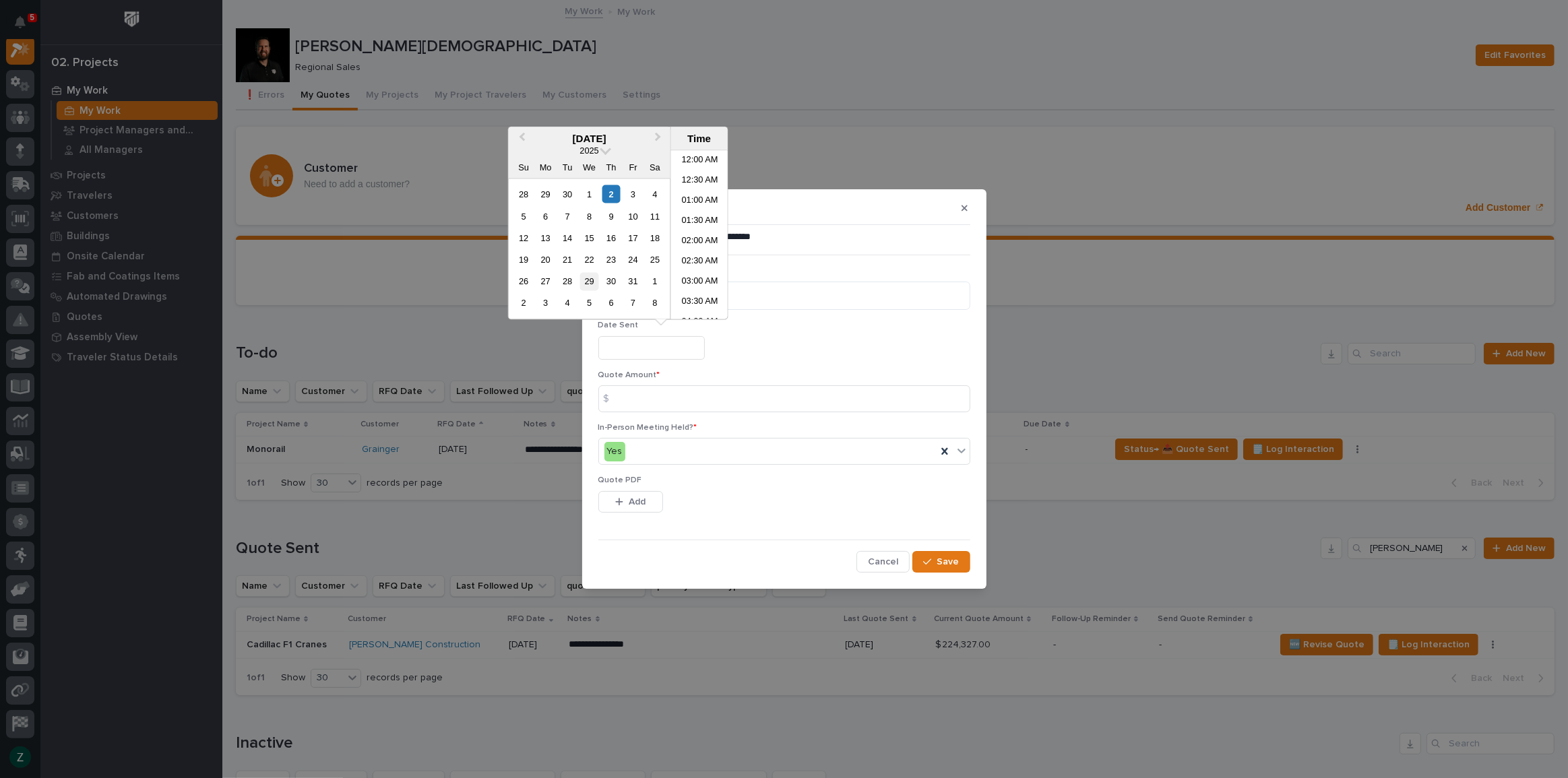
scroll to position [492, 0]
click at [611, 192] on div "2" at bounding box center [611, 194] width 18 height 18
type input "**********"
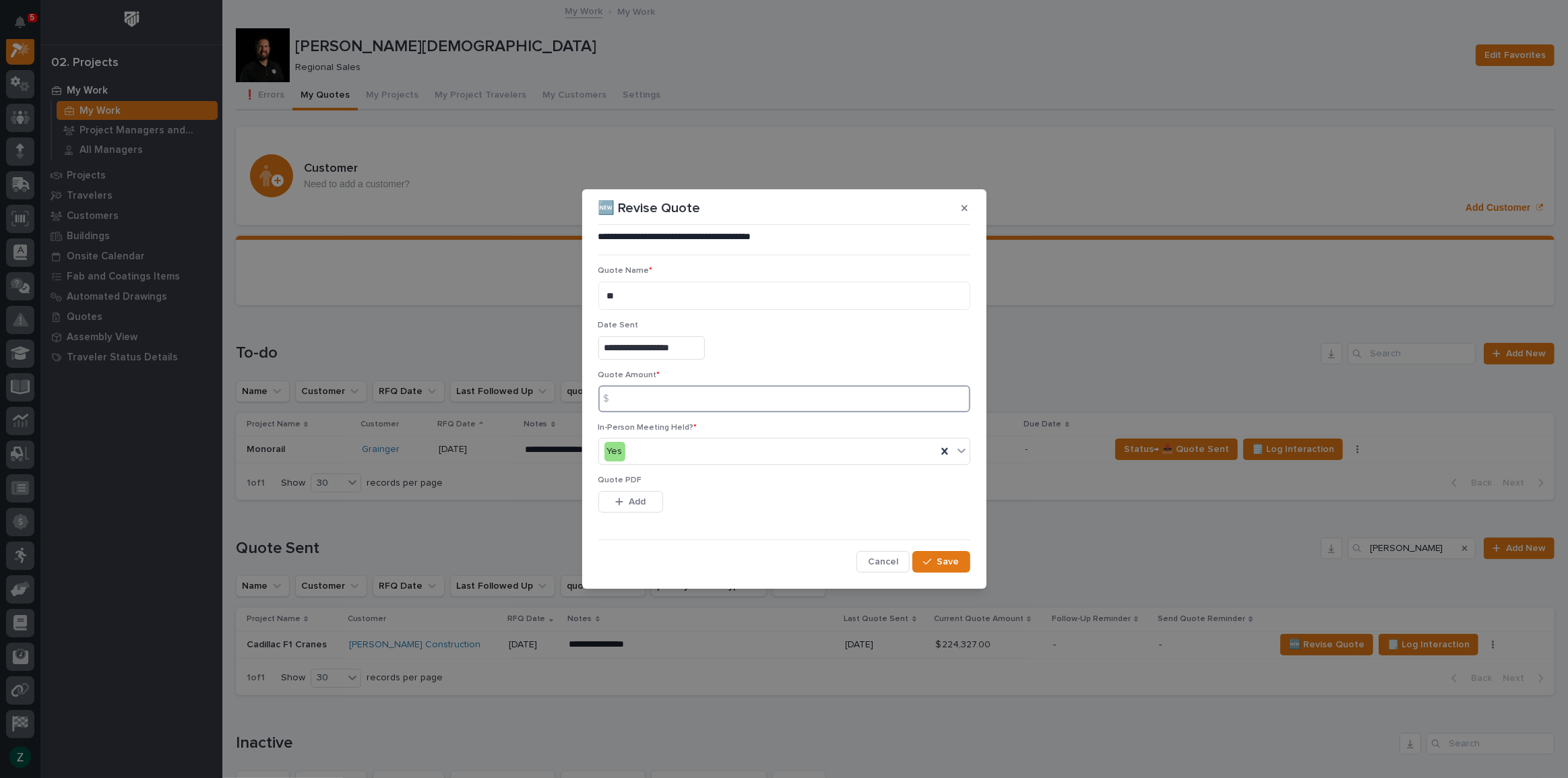
click at [650, 397] on input at bounding box center [784, 399] width 372 height 27
click at [723, 399] on input at bounding box center [784, 399] width 372 height 27
type input "228736"
click at [635, 499] on span "Add" at bounding box center [637, 502] width 17 height 12
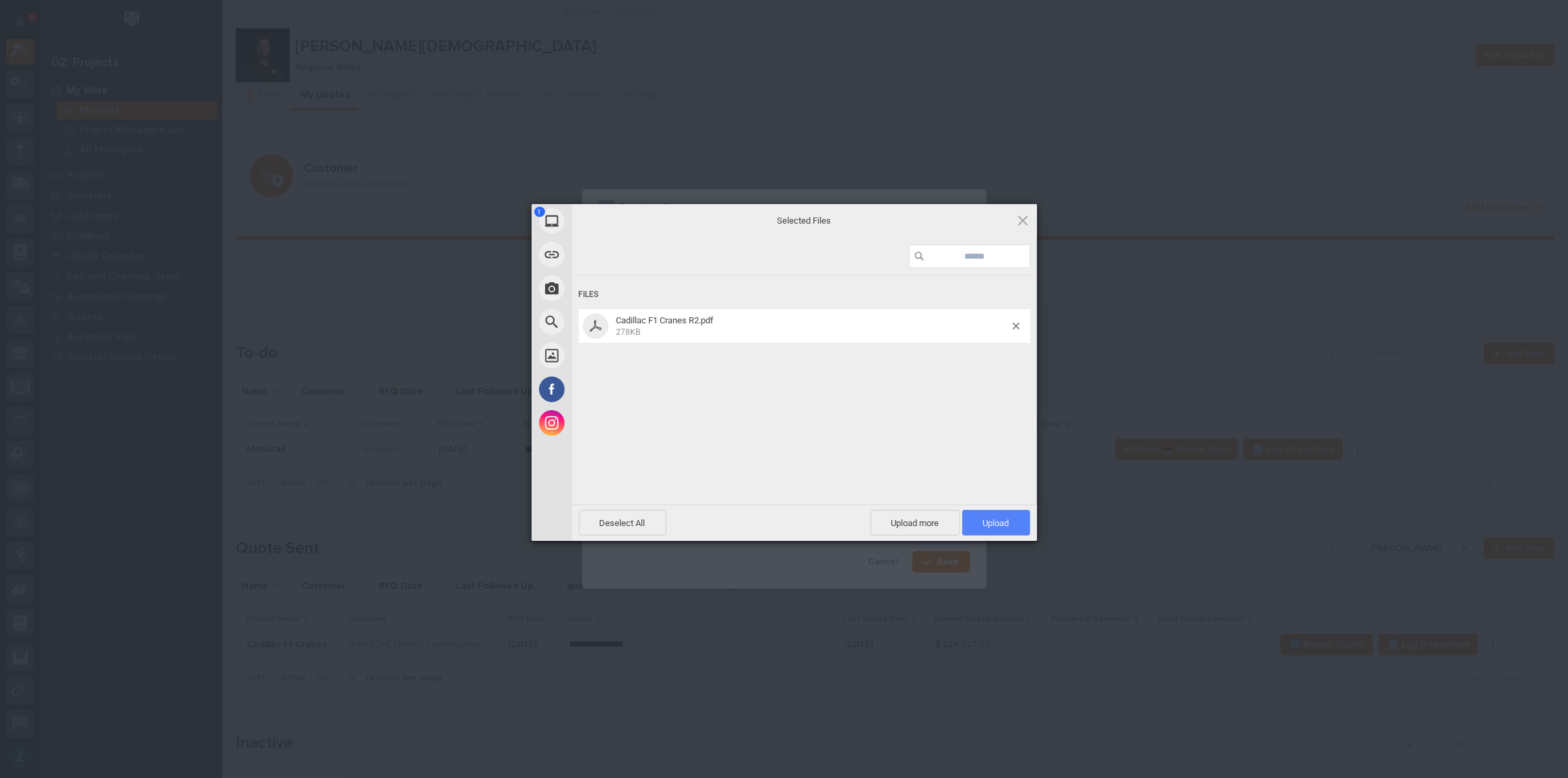
click at [997, 524] on span "Upload 1" at bounding box center [995, 523] width 26 height 10
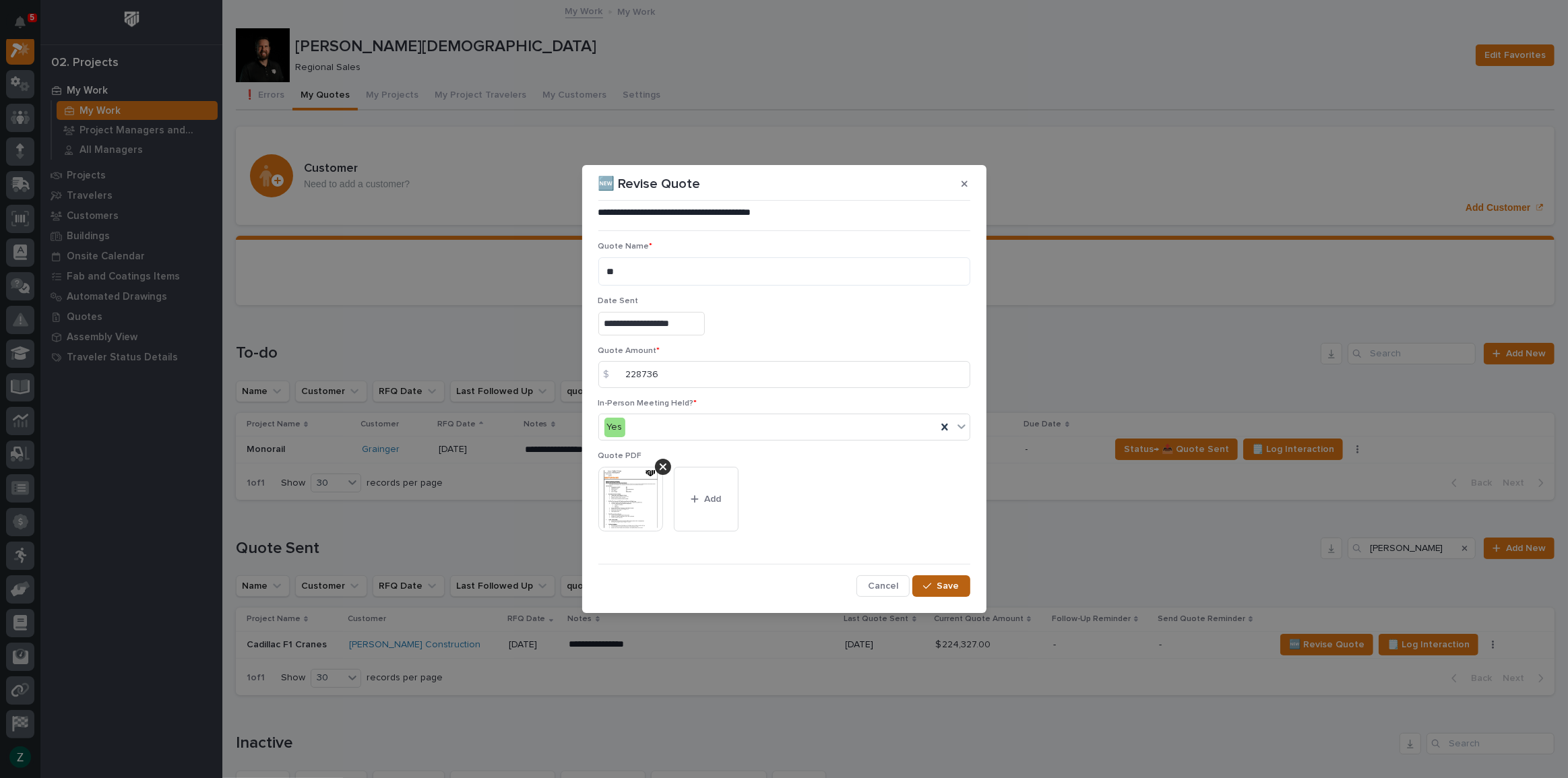
click at [944, 586] on span "Save" at bounding box center [948, 586] width 22 height 12
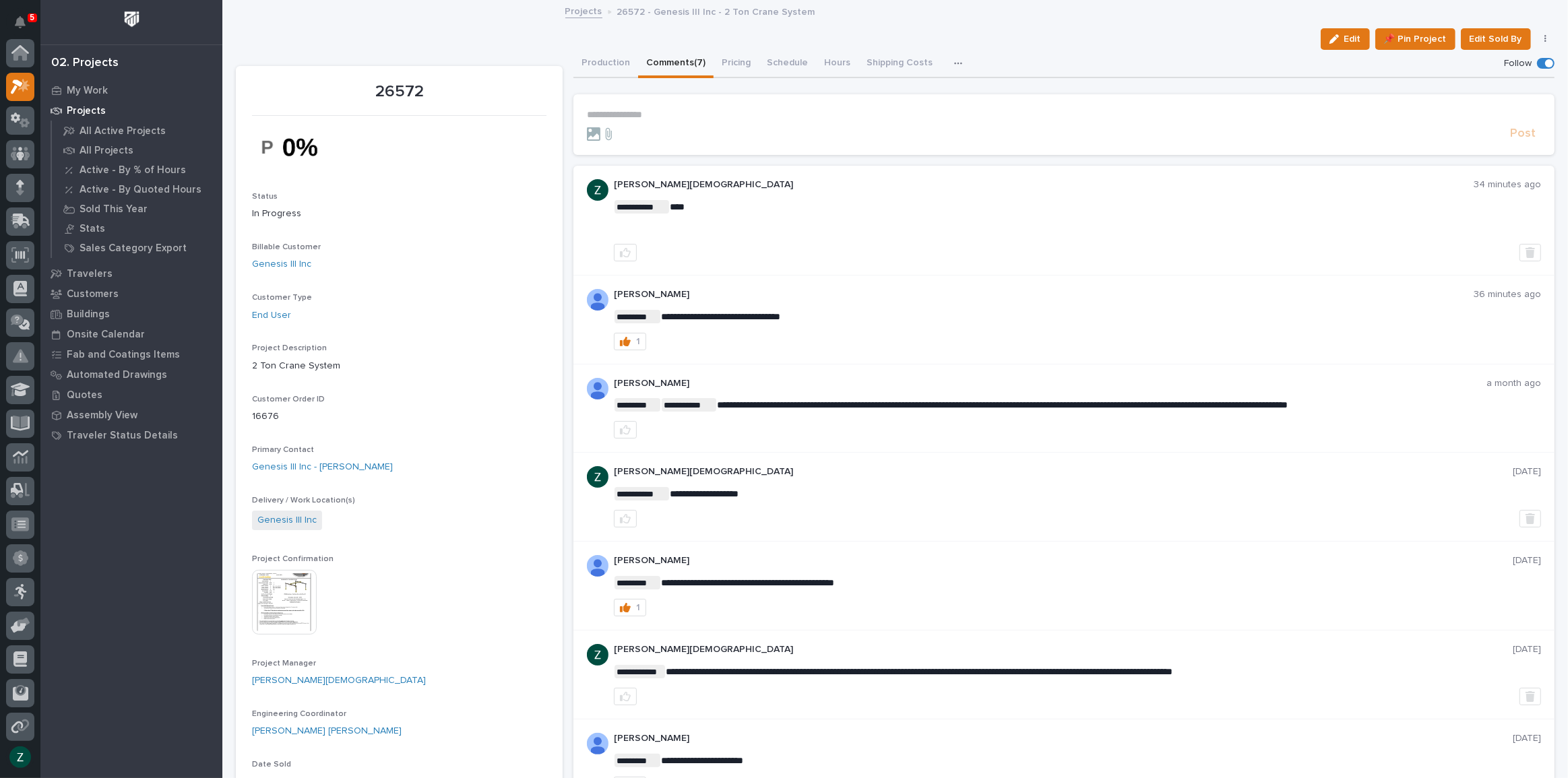
scroll to position [34, 0]
click at [92, 81] on div "My Work" at bounding box center [131, 90] width 175 height 19
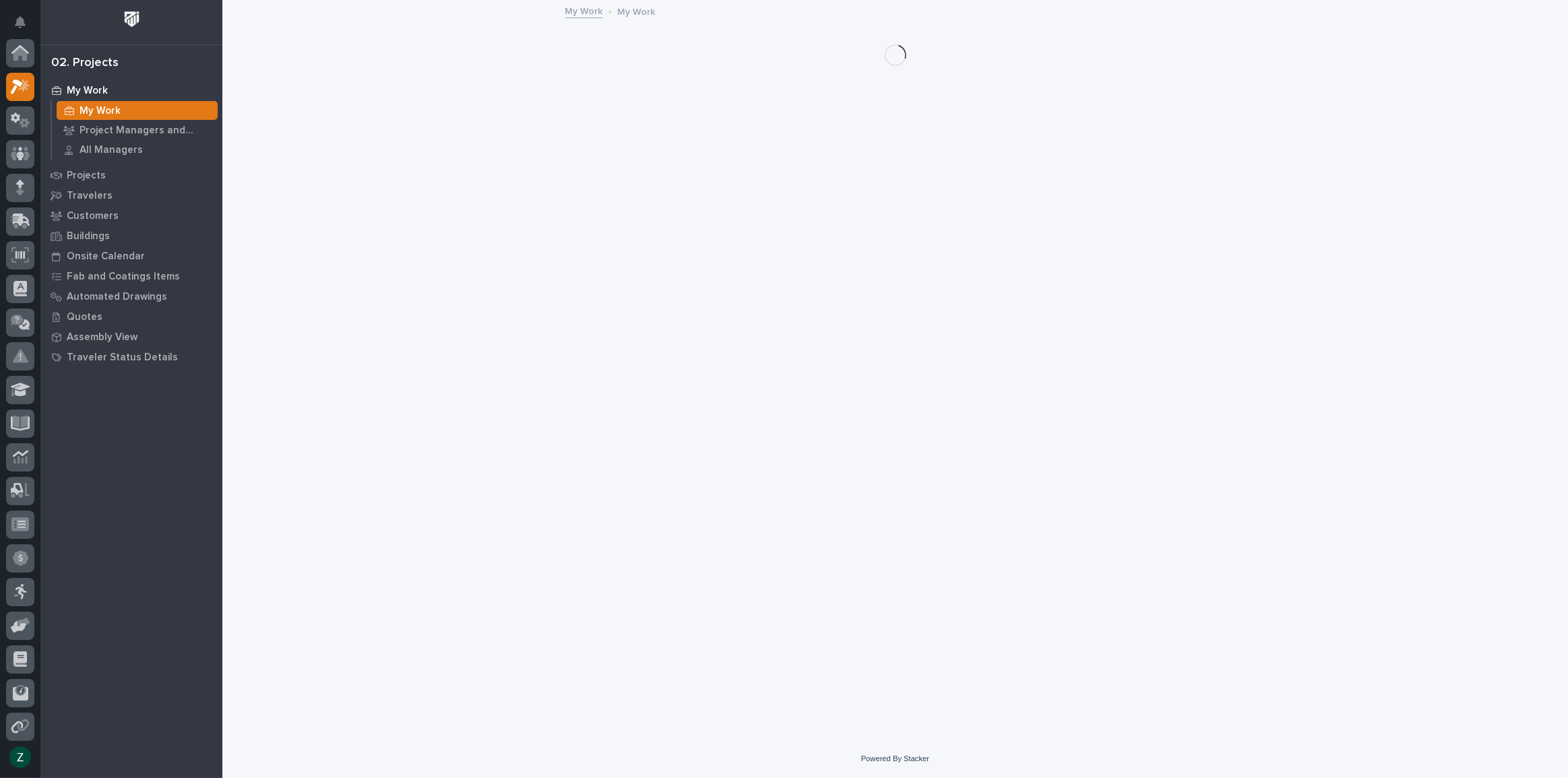
scroll to position [34, 0]
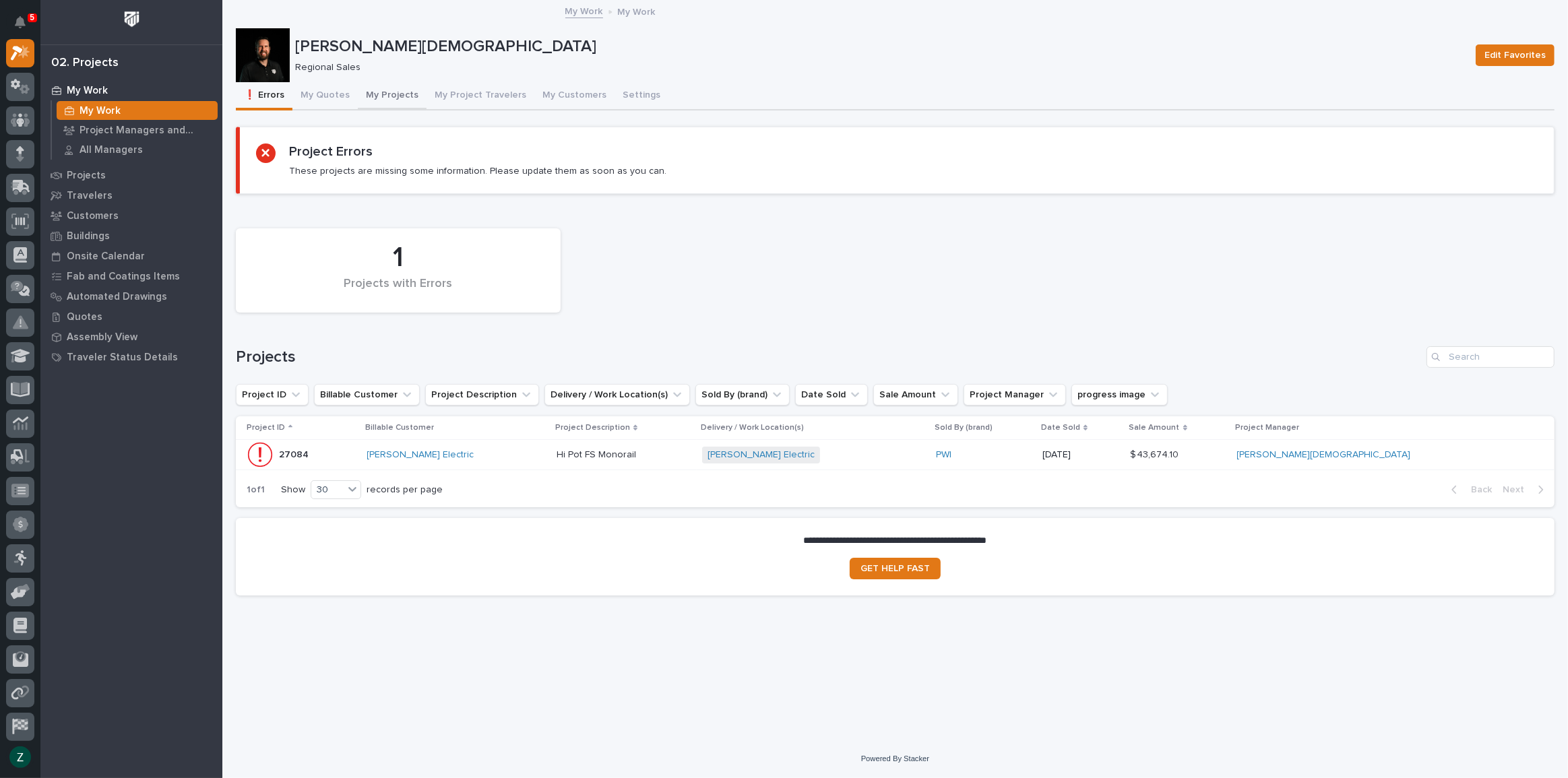
click at [319, 89] on button "My Quotes" at bounding box center [325, 96] width 65 height 29
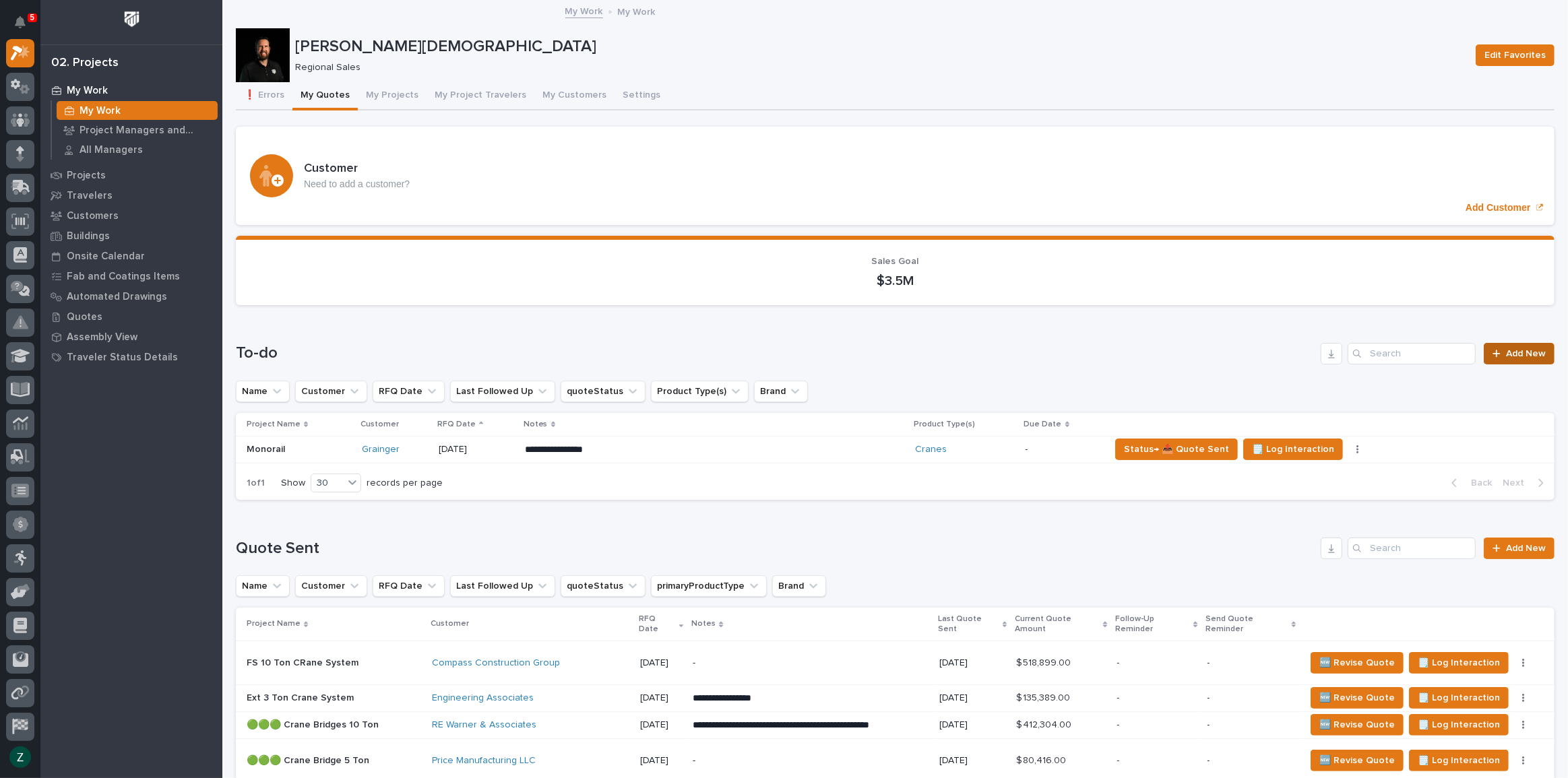
click at [1506, 357] on span "Add New" at bounding box center [1525, 353] width 40 height 10
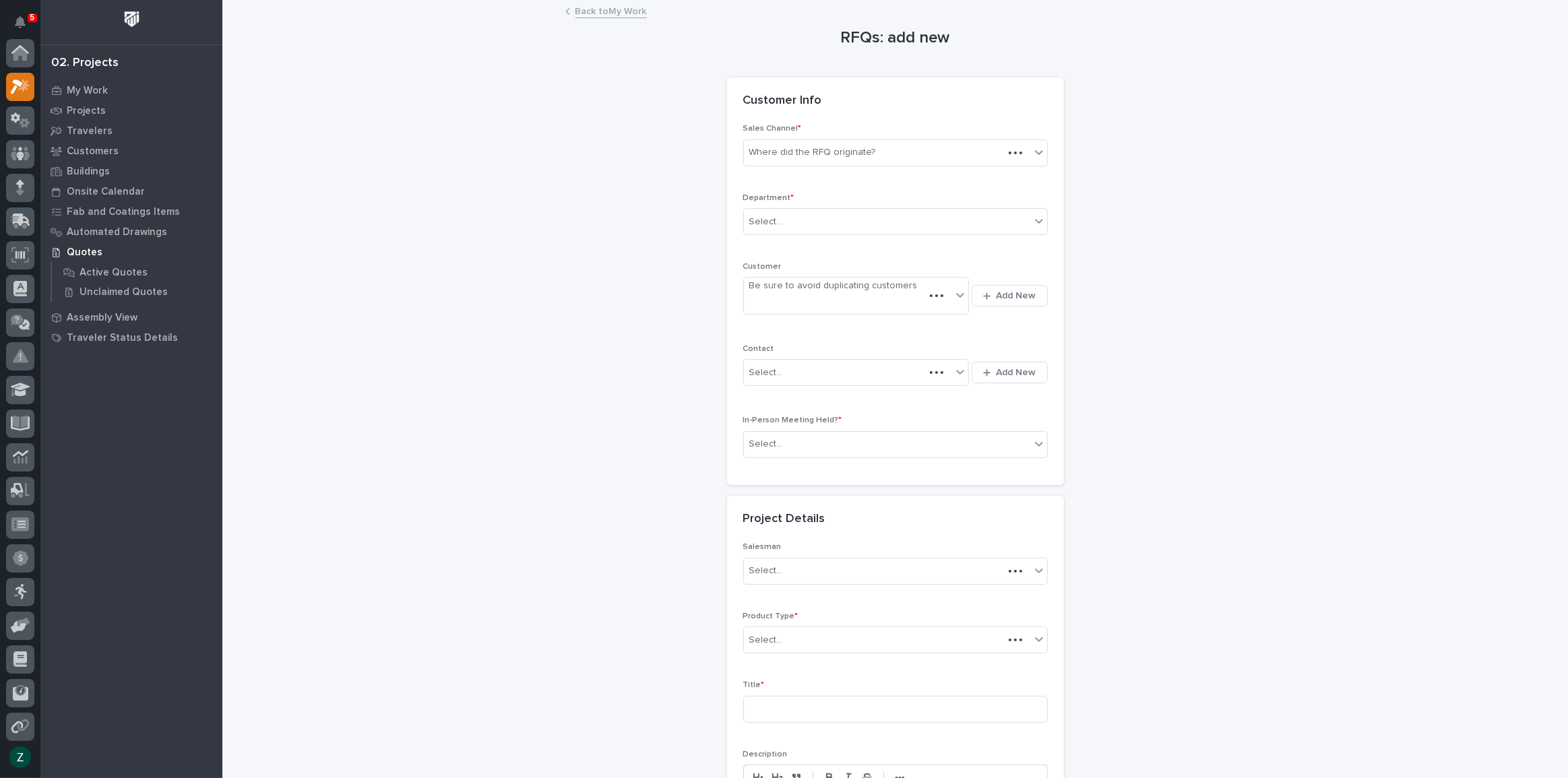
scroll to position [34, 0]
click at [859, 158] on div "Where did the RFQ originate?" at bounding box center [813, 153] width 127 height 14
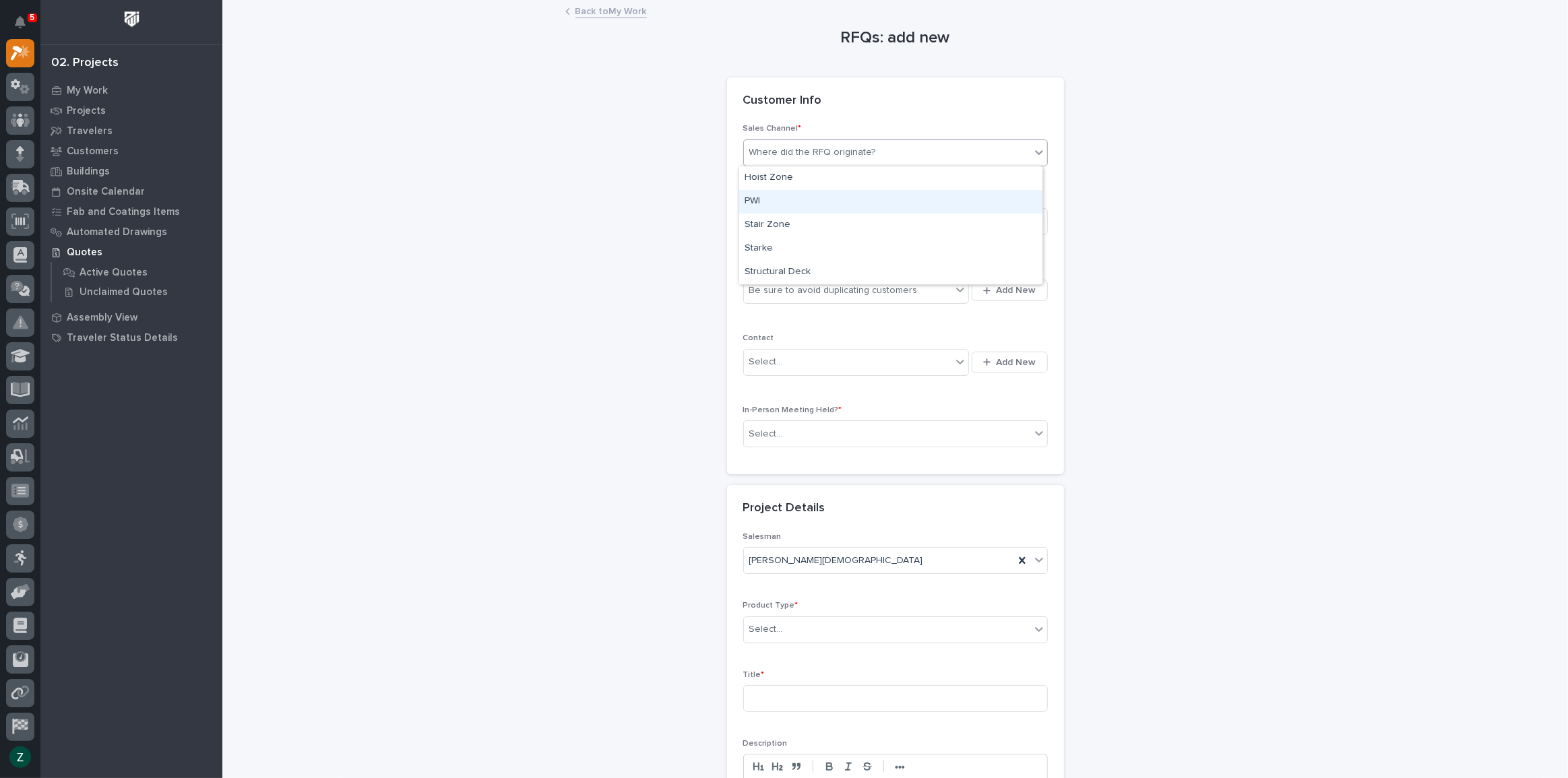
click at [825, 196] on div "PWI" at bounding box center [891, 202] width 303 height 23
click at [834, 223] on div "Select..." at bounding box center [887, 221] width 286 height 22
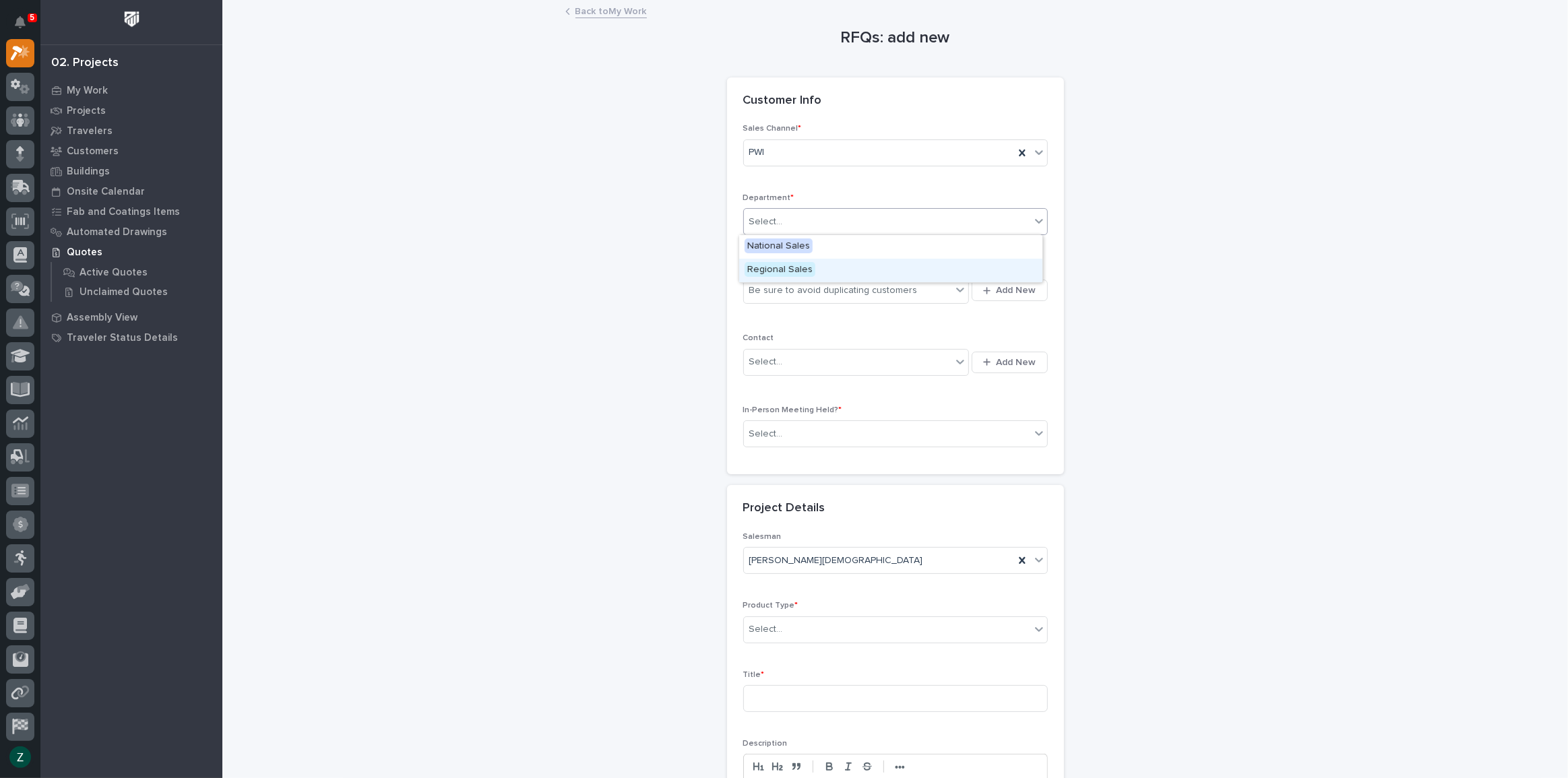
click at [825, 264] on div "Regional Sales" at bounding box center [891, 270] width 303 height 23
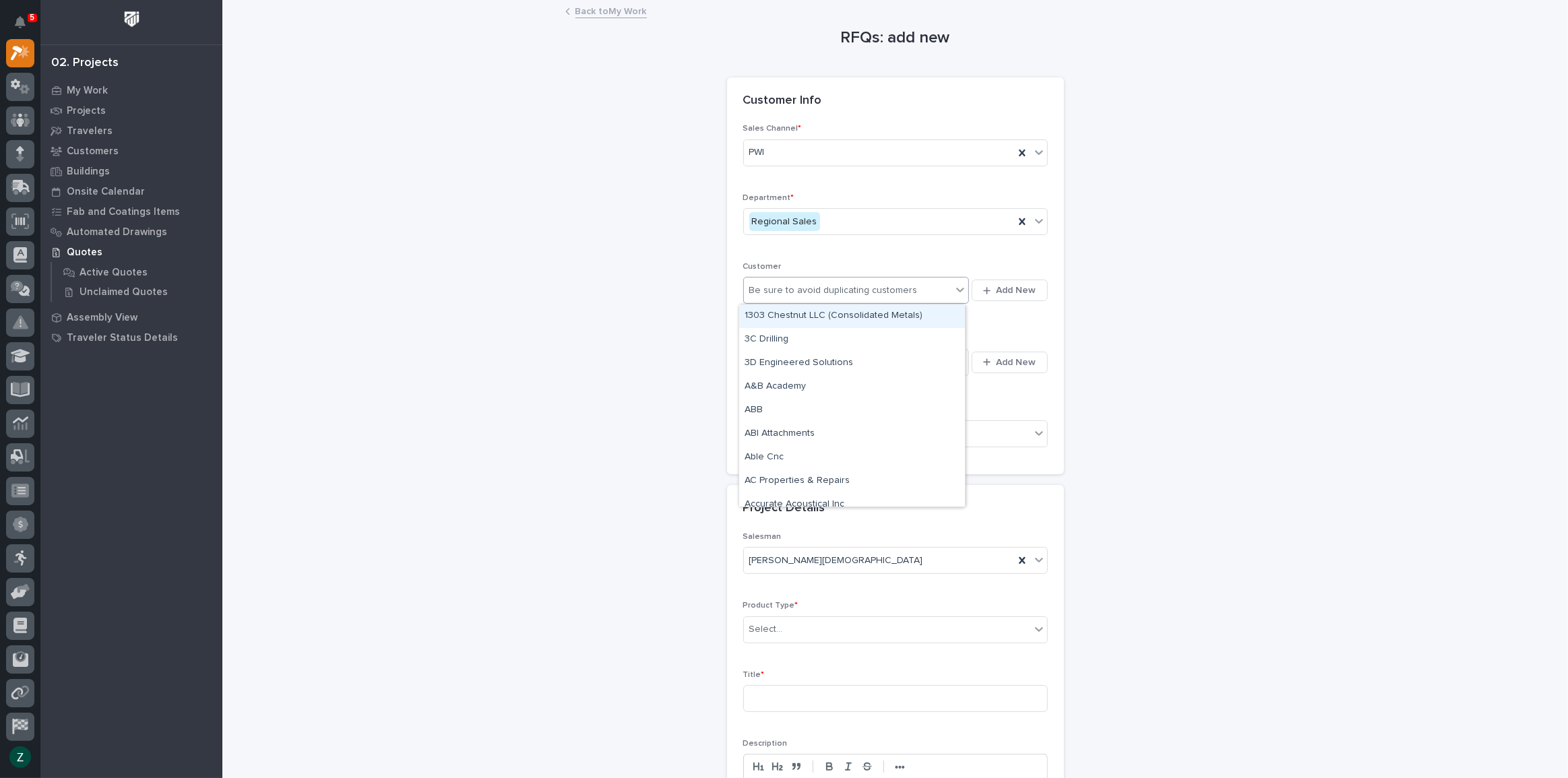
click at [824, 296] on div "Be sure to avoid duplicating customers" at bounding box center [833, 291] width 169 height 14
type input "*******"
click at [841, 313] on div "Edgewater Automation" at bounding box center [852, 316] width 226 height 23
click at [864, 370] on div "Select..." at bounding box center [847, 362] width 208 height 22
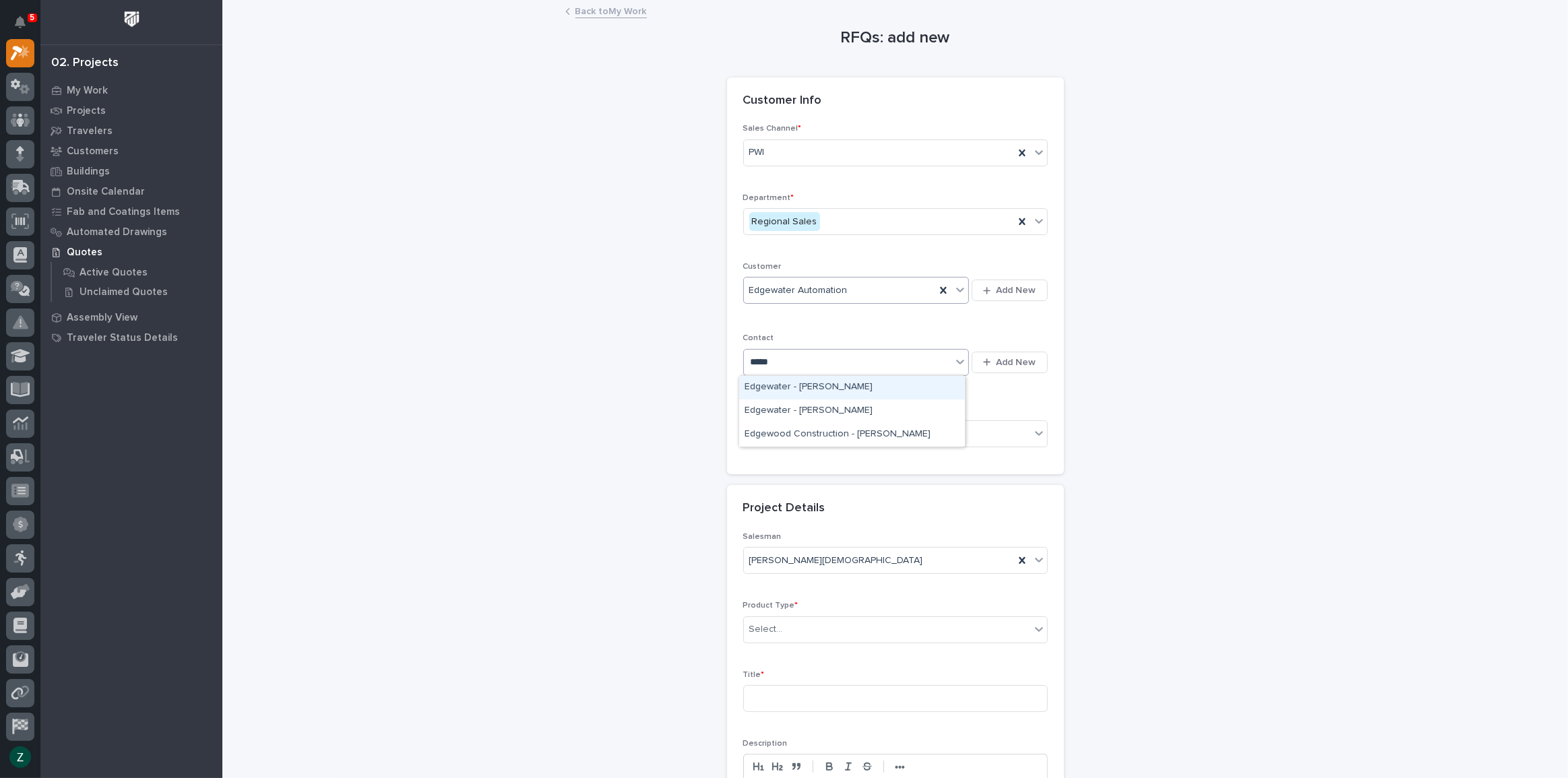
scroll to position [0, 0]
type input "*********"
click at [869, 434] on div "Edgewater - Rob Applegate" at bounding box center [852, 435] width 226 height 23
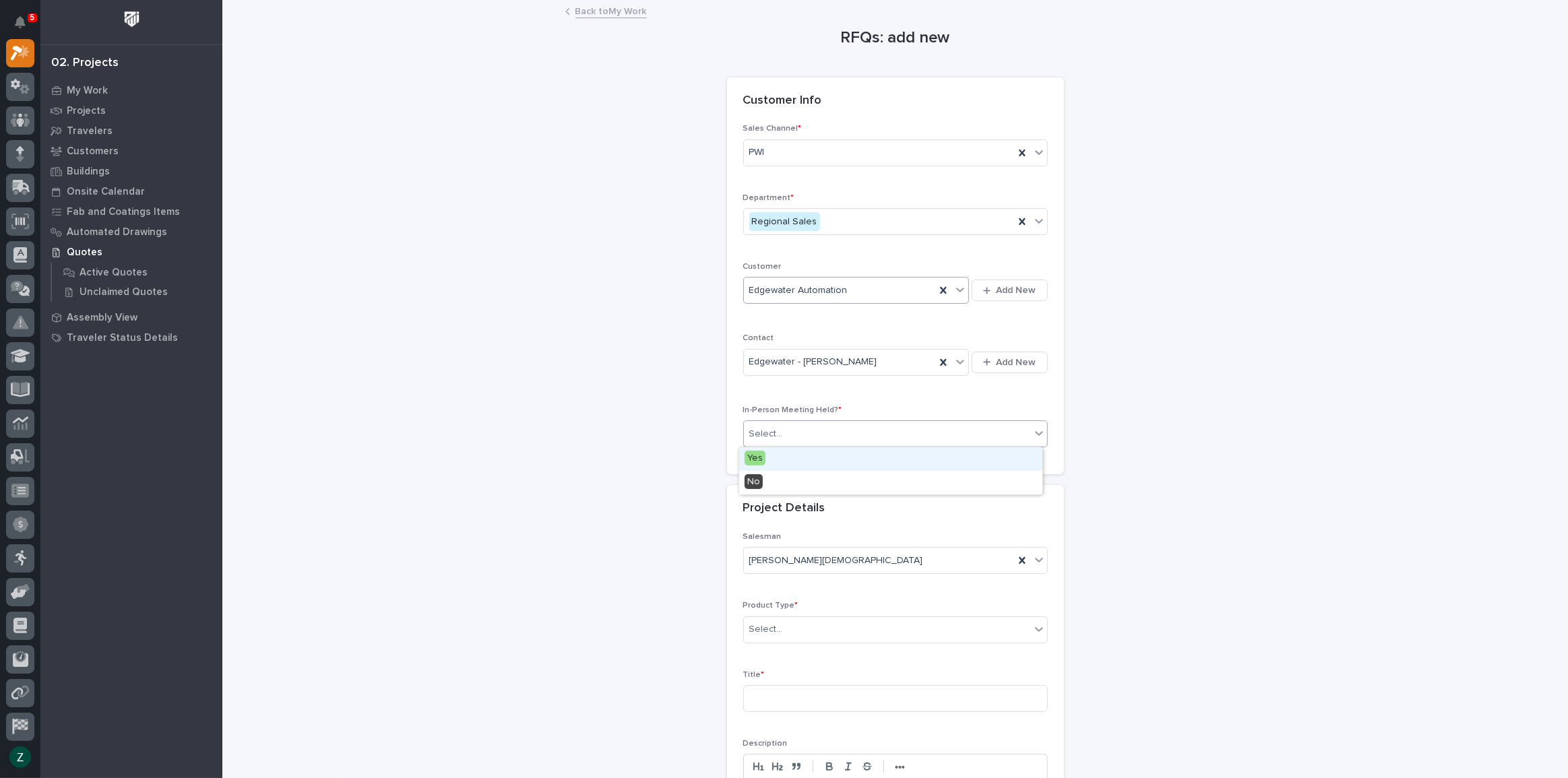
click at [876, 426] on div "Select..." at bounding box center [887, 434] width 286 height 22
click at [863, 482] on div "No" at bounding box center [891, 483] width 303 height 23
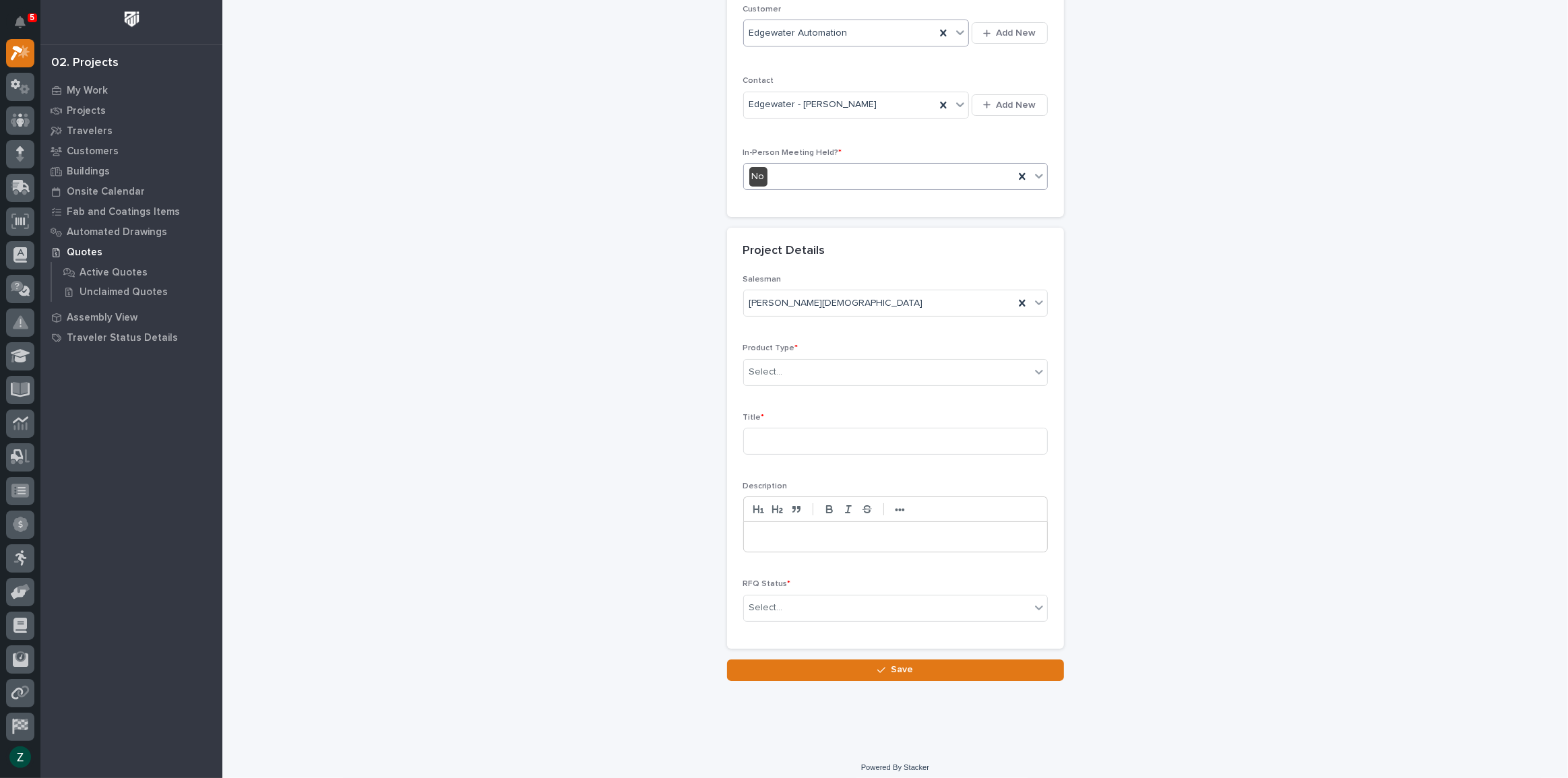
scroll to position [263, 0]
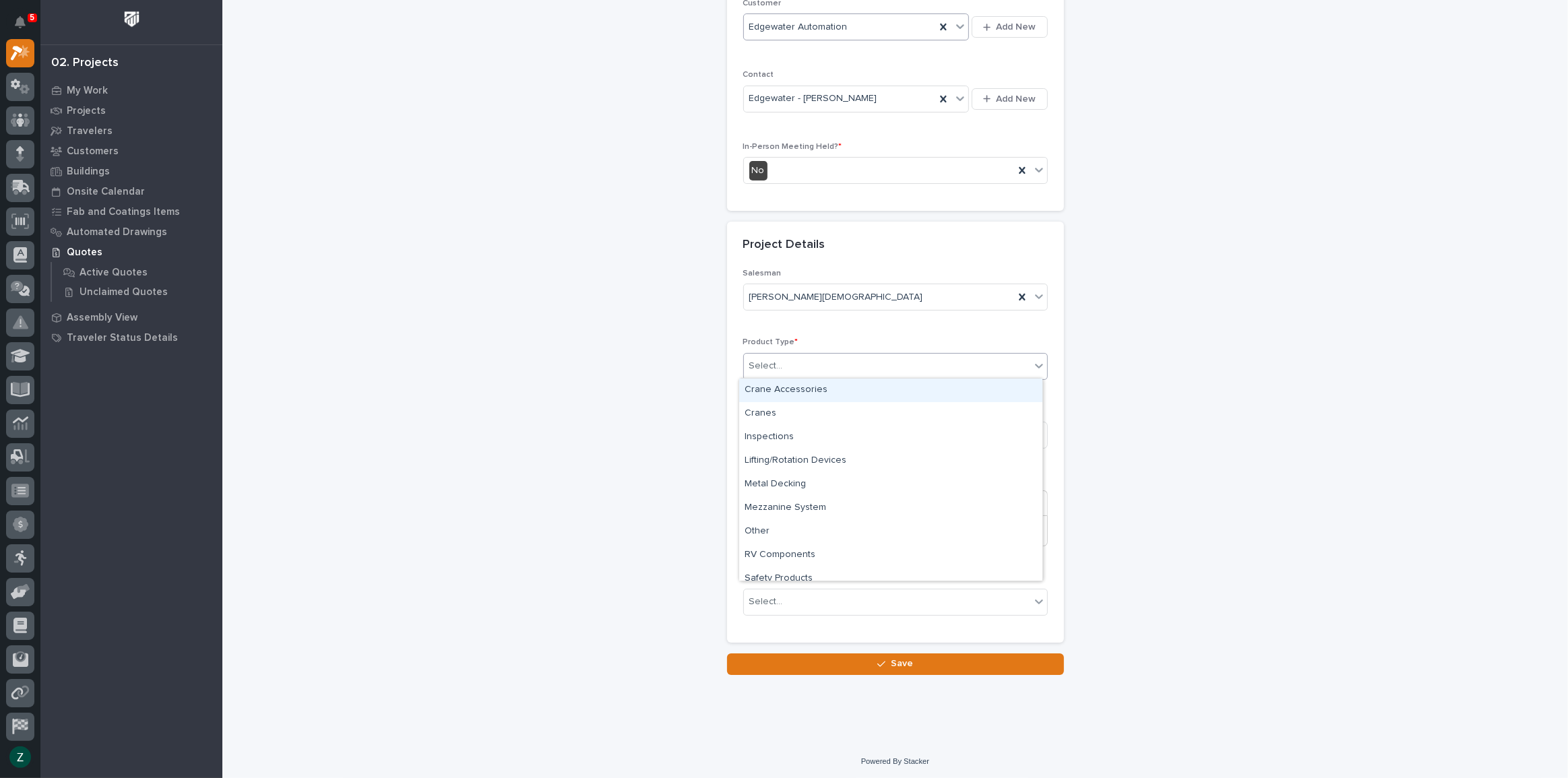
click at [876, 369] on div "Select..." at bounding box center [887, 366] width 286 height 22
click at [875, 539] on div "Stairs & Ladders" at bounding box center [891, 545] width 303 height 23
click at [829, 432] on input at bounding box center [895, 435] width 304 height 27
type input "Stair platform"
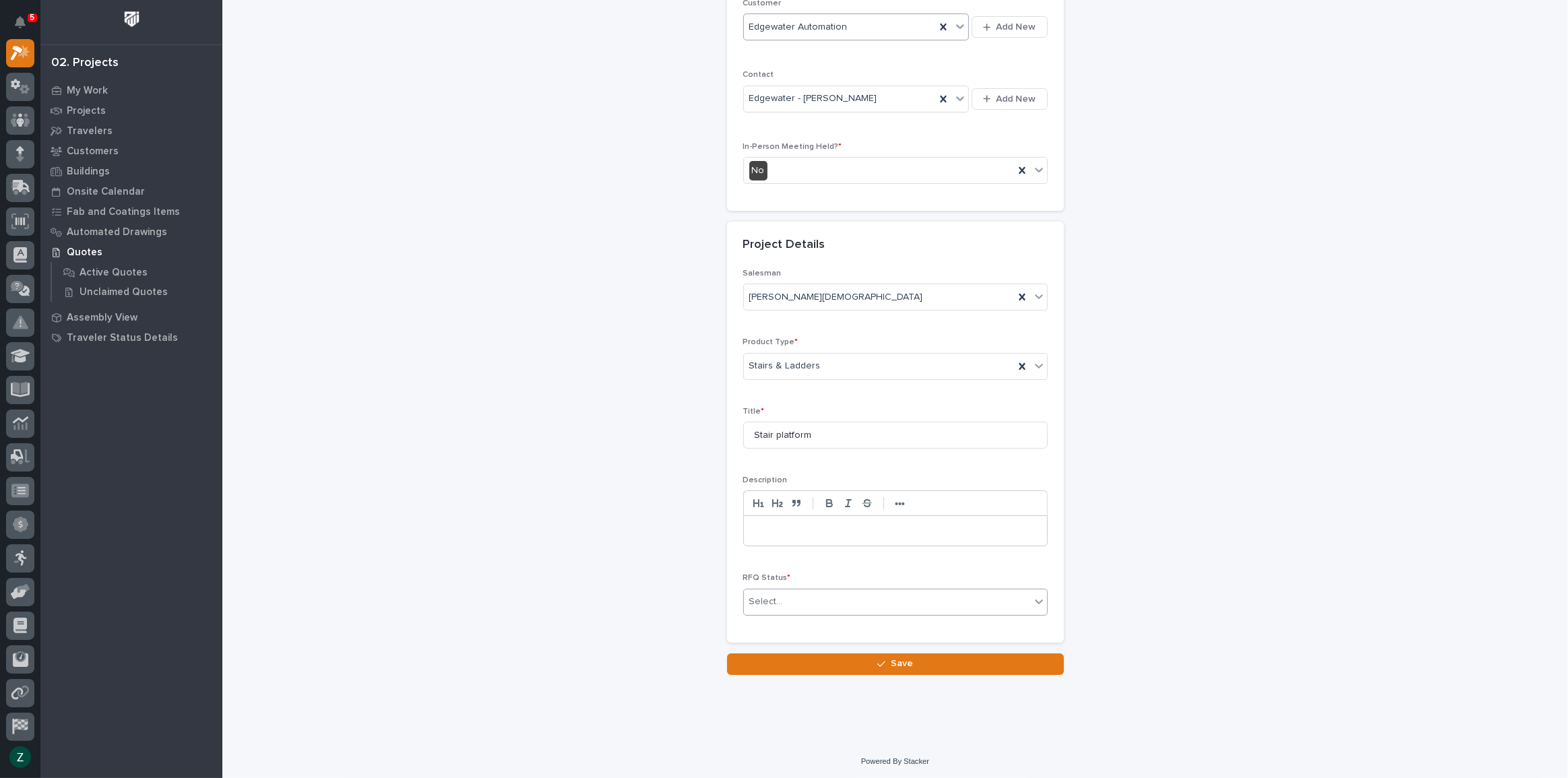
click at [865, 601] on div "Select..." at bounding box center [887, 601] width 286 height 22
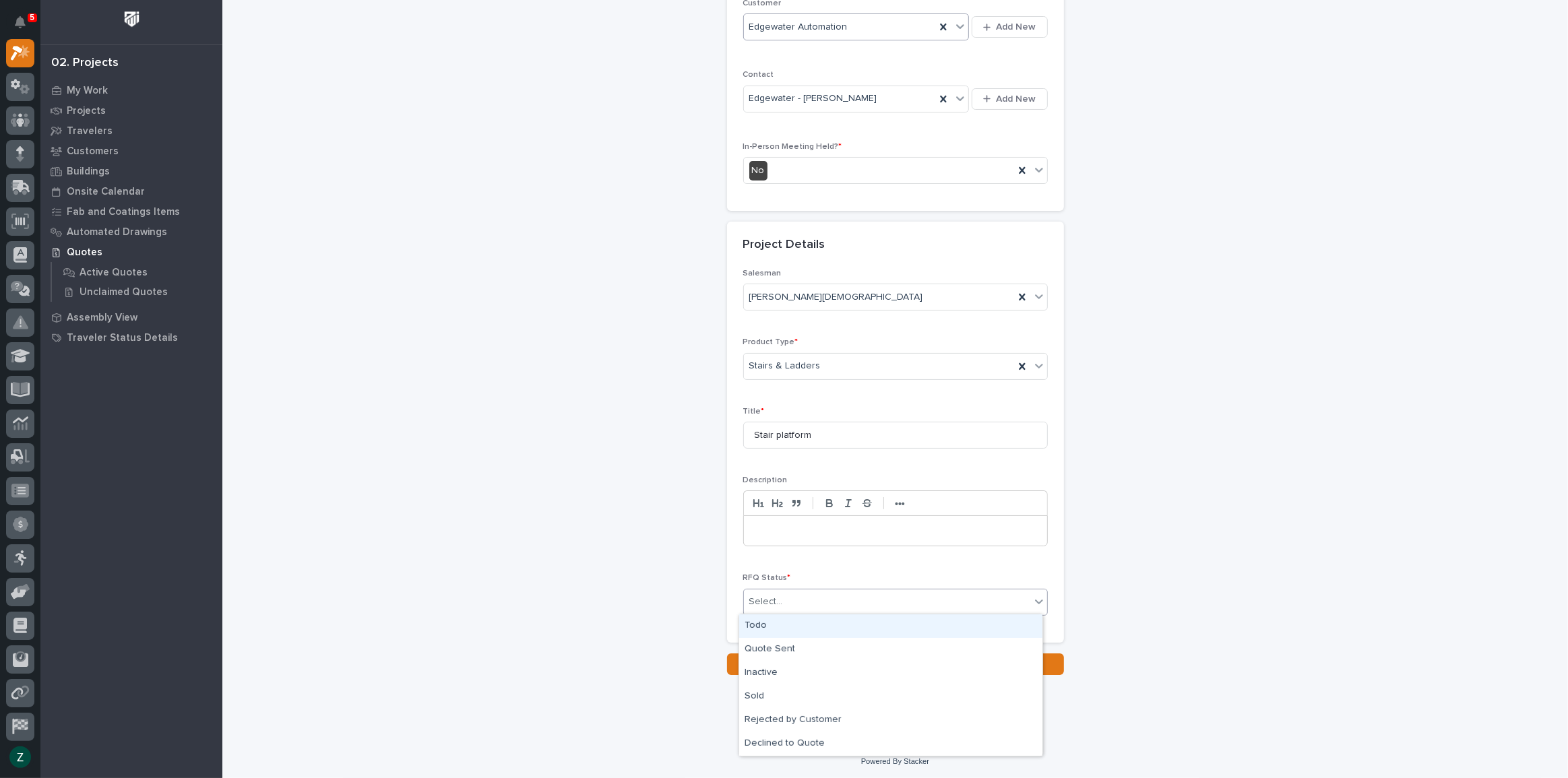
click at [839, 628] on div "Todo" at bounding box center [891, 626] width 303 height 23
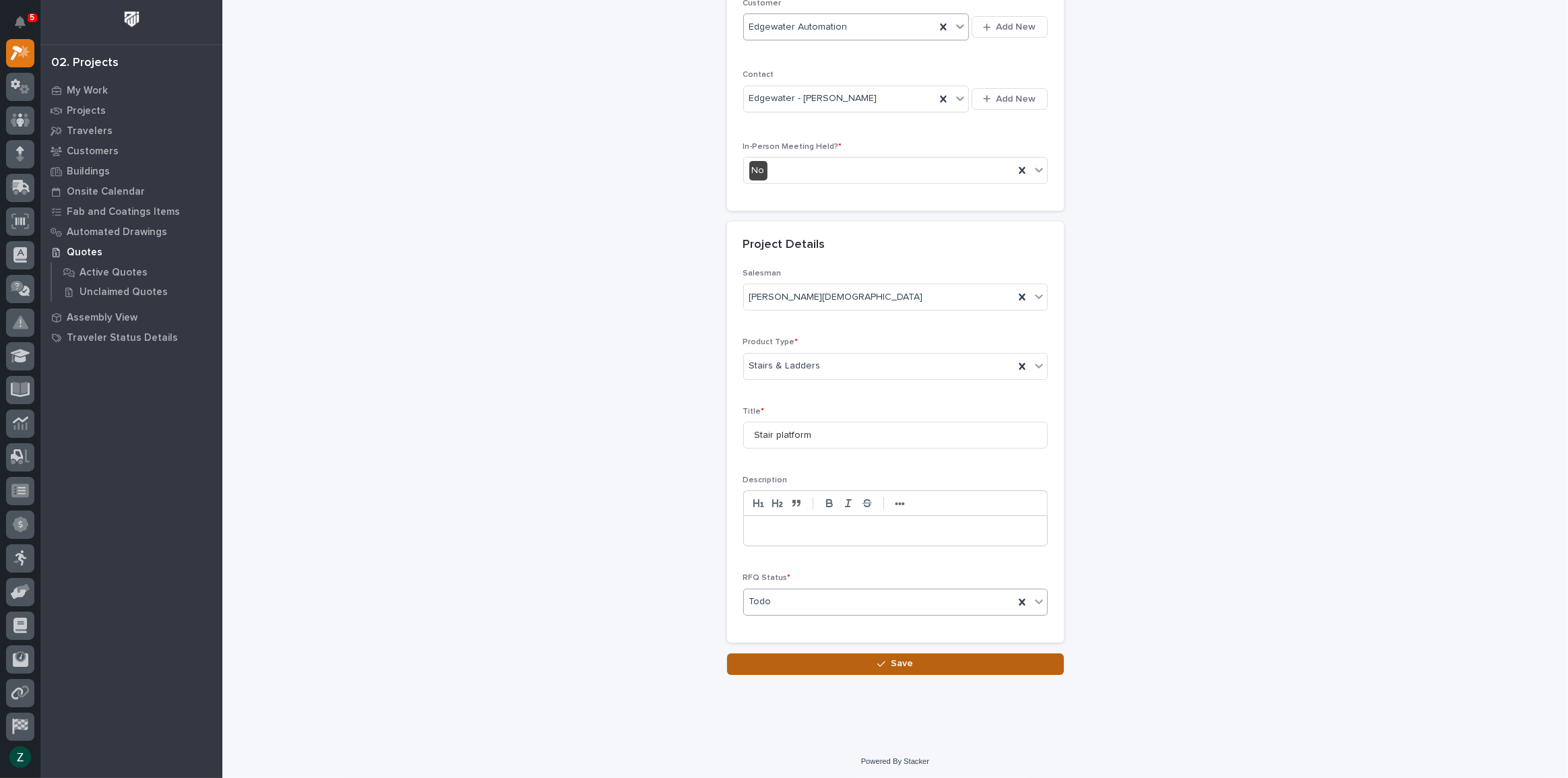
click at [864, 655] on button "Save" at bounding box center [895, 665] width 337 height 21
